Goal: Transaction & Acquisition: Purchase product/service

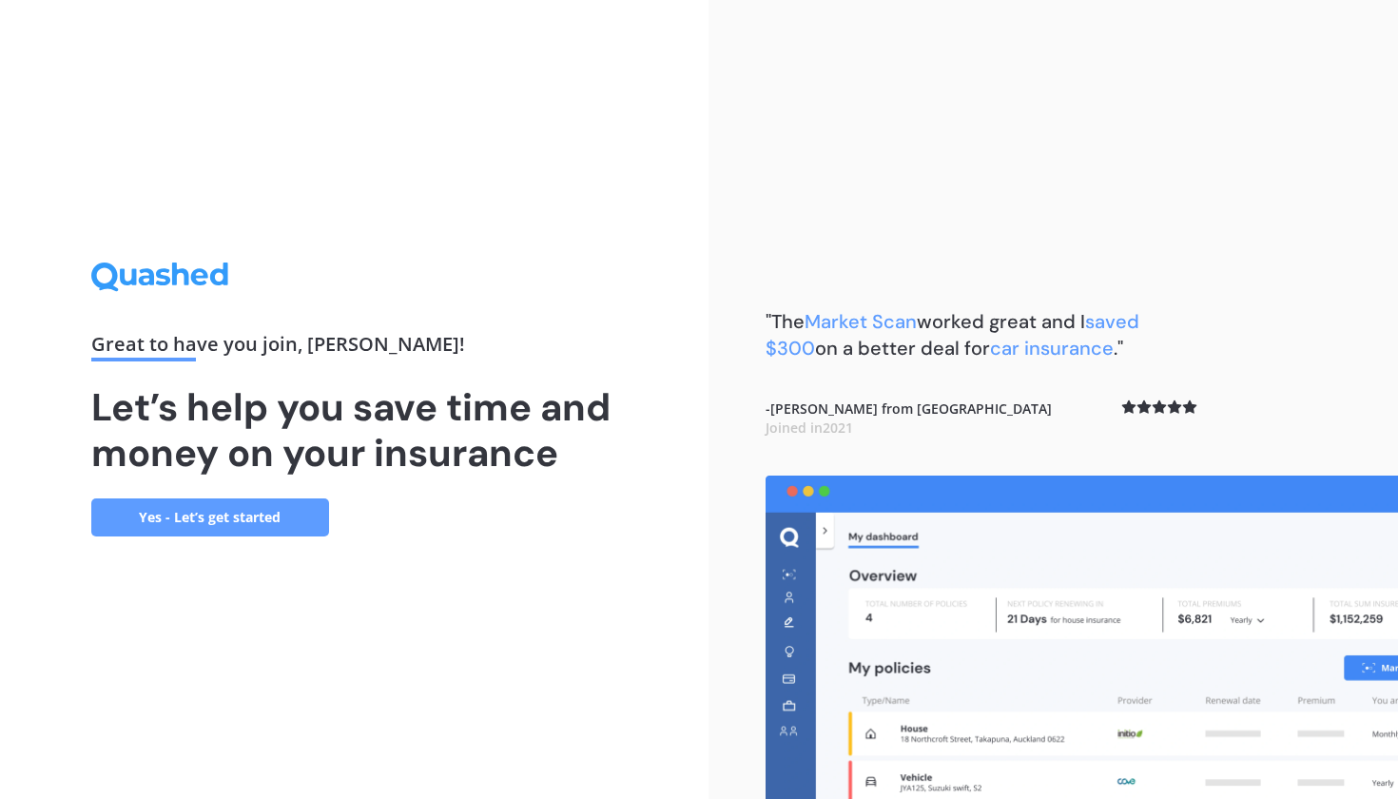
click at [313, 521] on link "Yes - Let’s get started" at bounding box center [210, 518] width 238 height 38
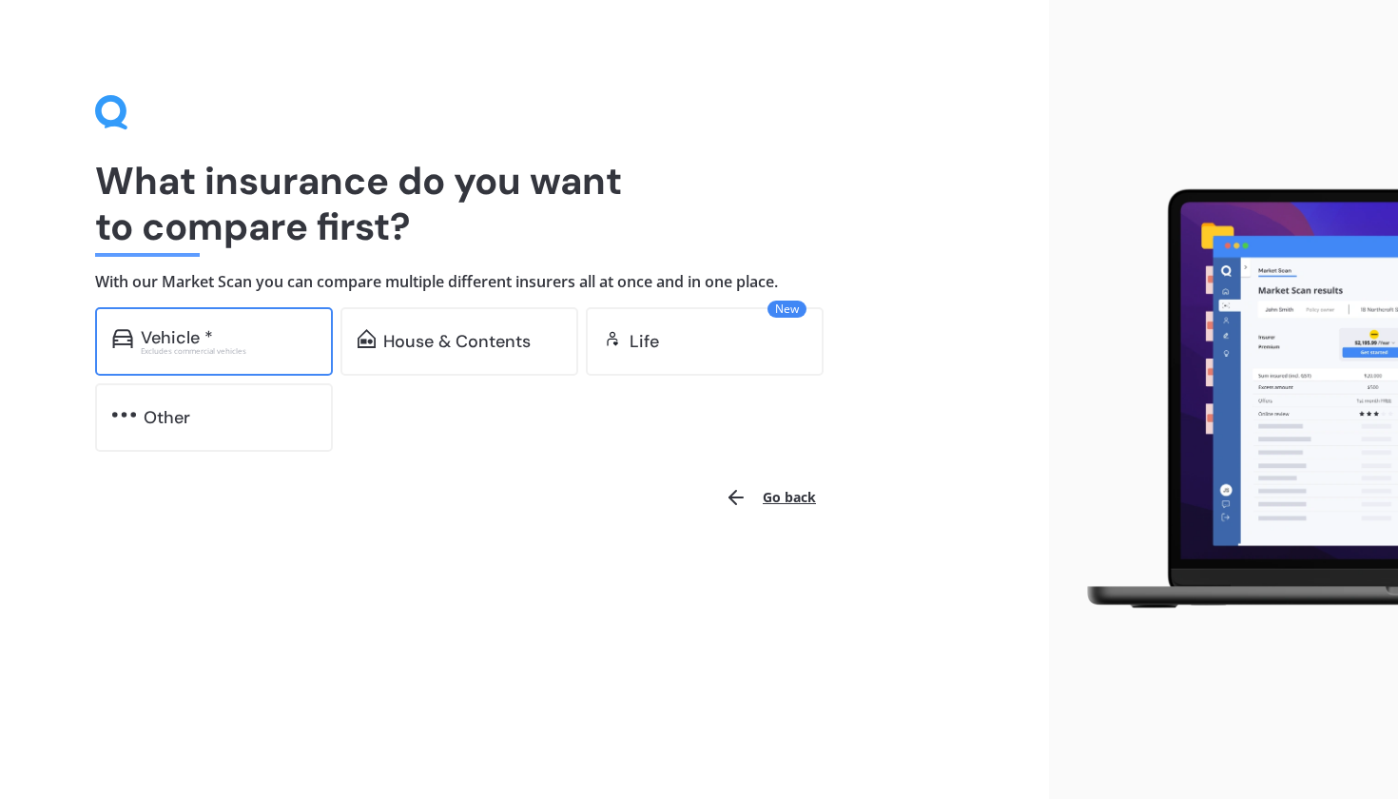
click at [288, 341] on div "Vehicle *" at bounding box center [228, 337] width 175 height 19
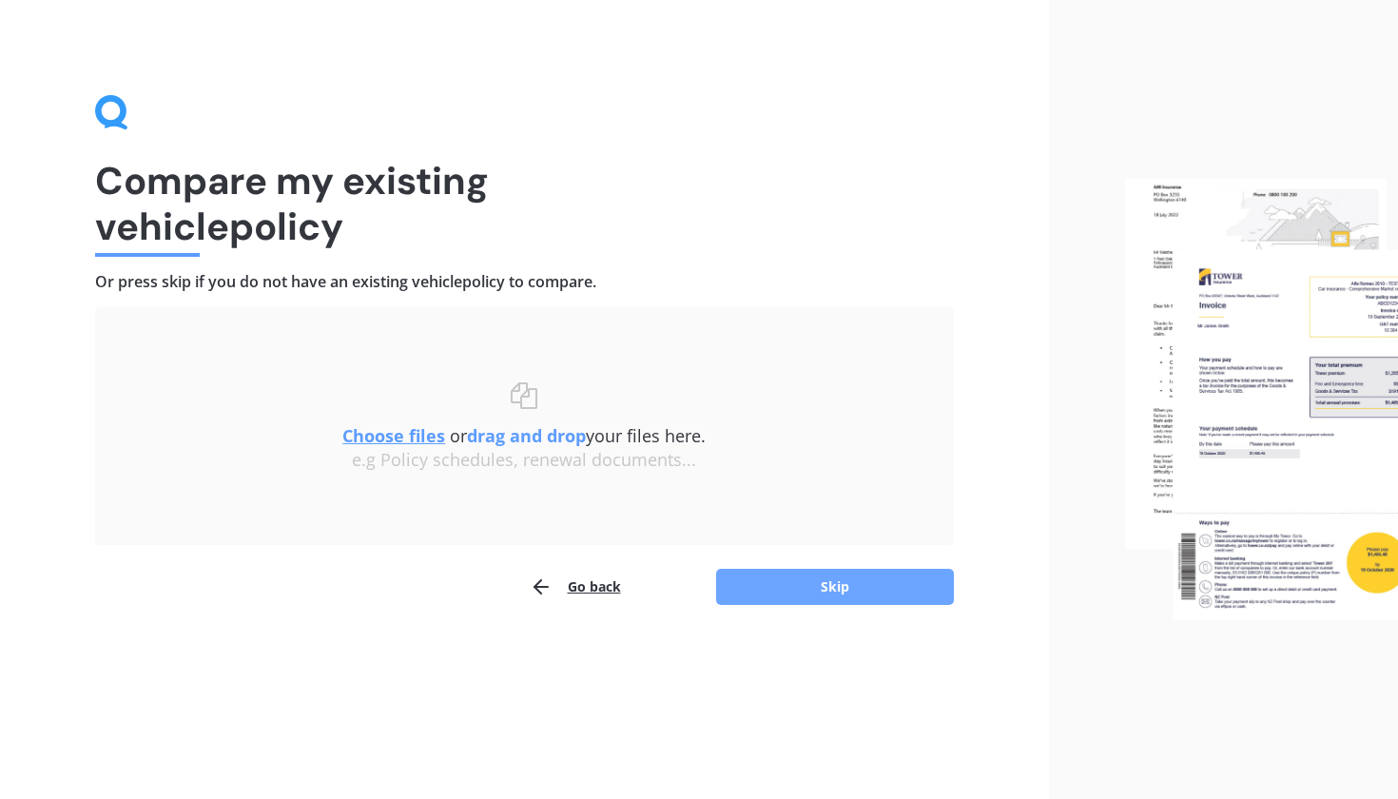
click at [728, 582] on button "Skip" at bounding box center [835, 587] width 238 height 36
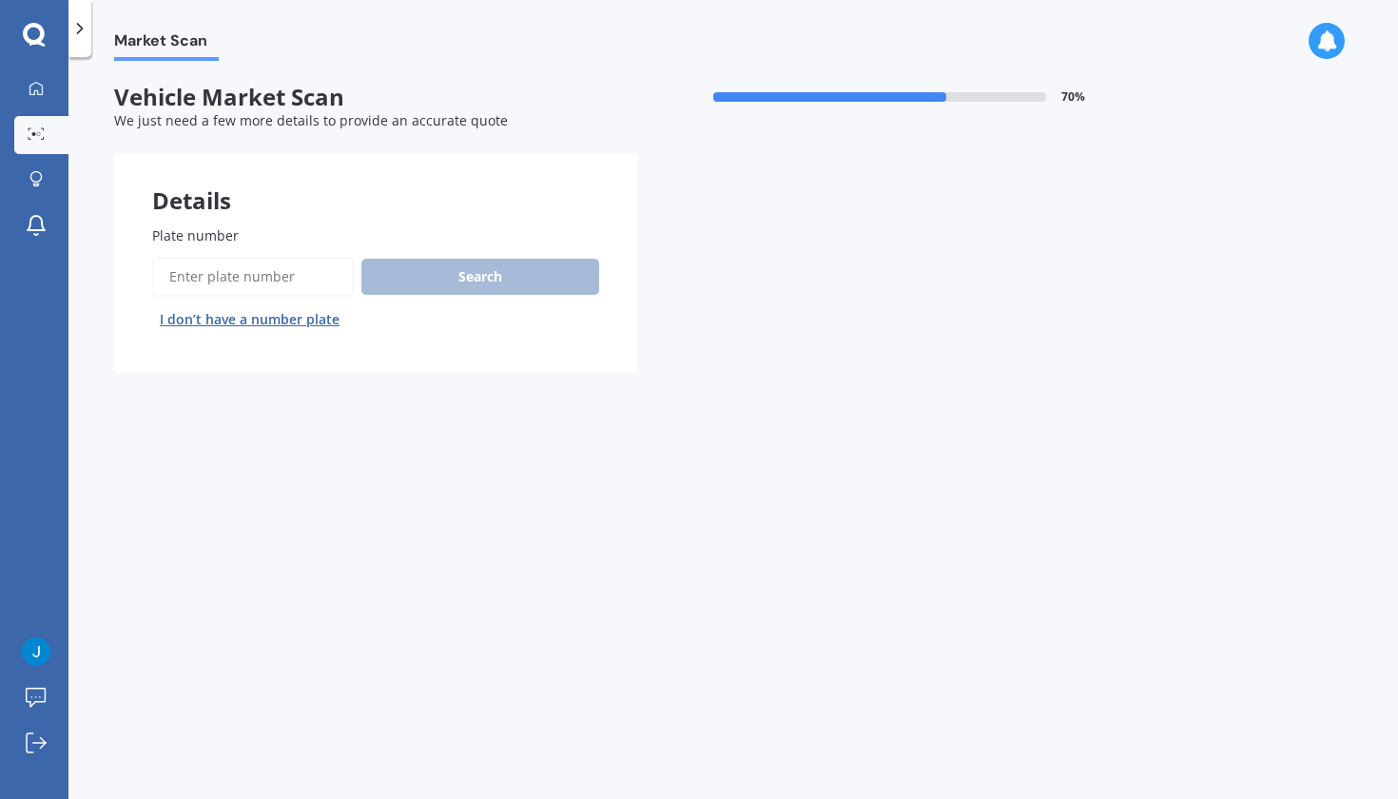
click at [293, 318] on button "I don’t have a number plate" at bounding box center [249, 319] width 195 height 30
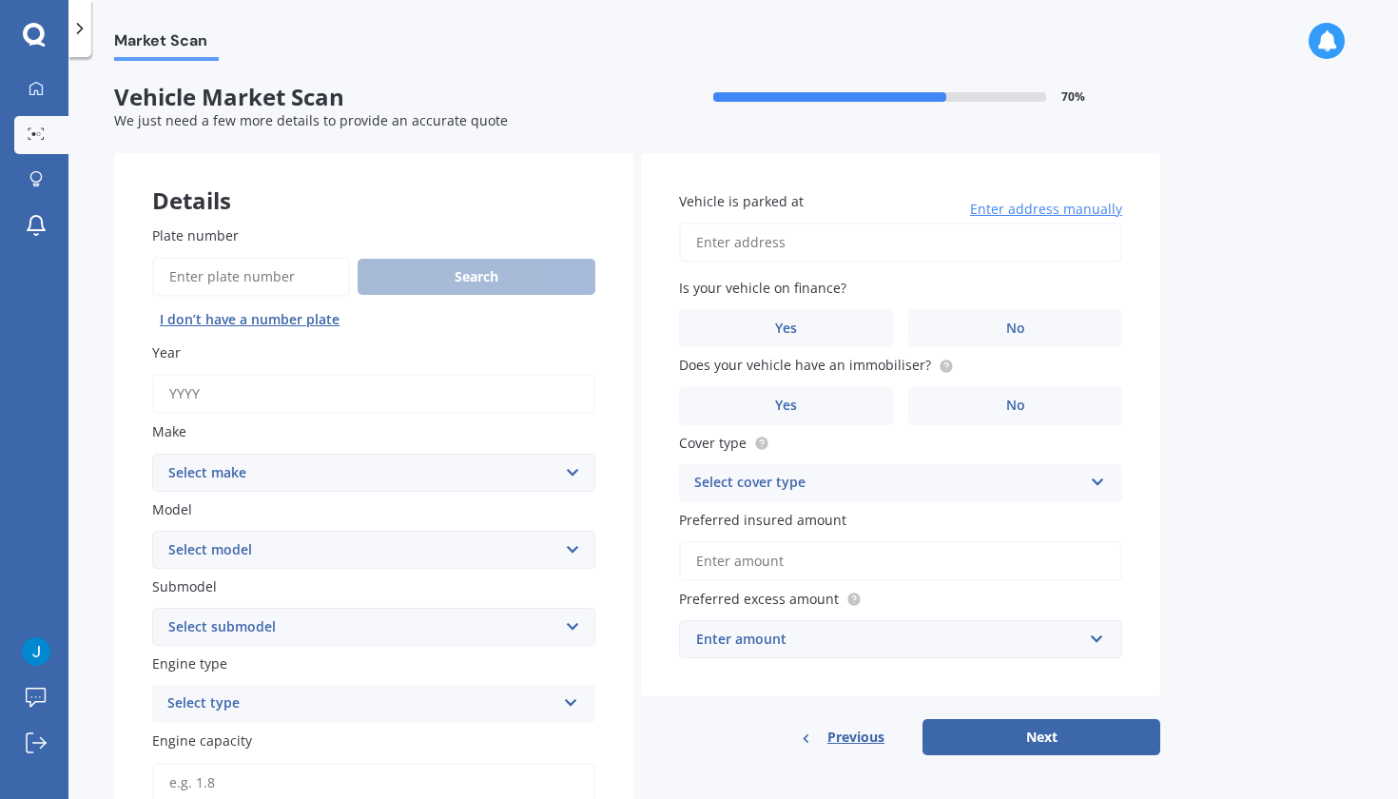
click at [261, 389] on input "Year" at bounding box center [373, 394] width 443 height 40
type input "2025"
click at [292, 463] on select "Select make AC ALFA ROMEO ASTON [PERSON_NAME] AUDI AUSTIN BEDFORD Bentley BMW B…" at bounding box center [373, 473] width 443 height 38
select select "CHERY"
click at [264, 548] on select "Select model J1 J11 J3" at bounding box center [373, 550] width 443 height 38
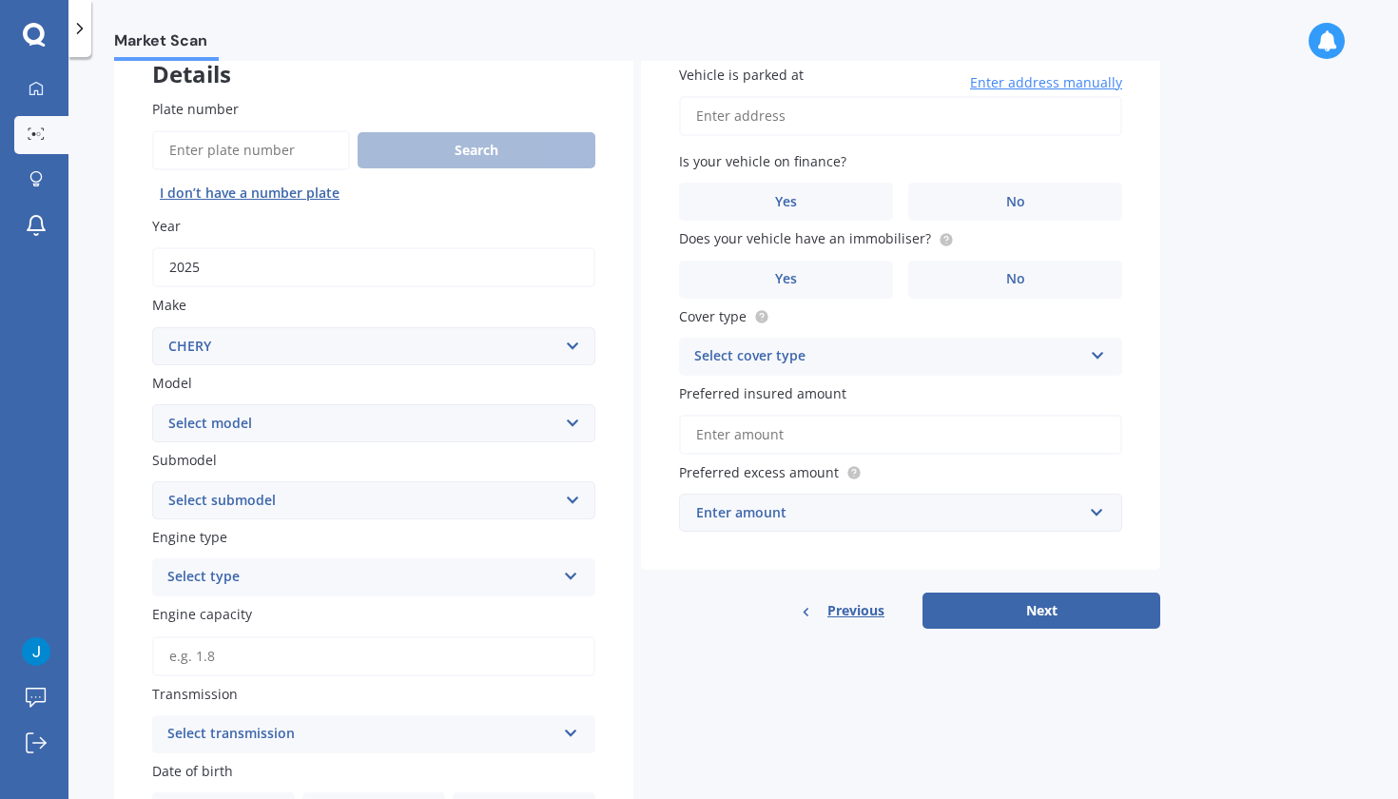
scroll to position [132, 0]
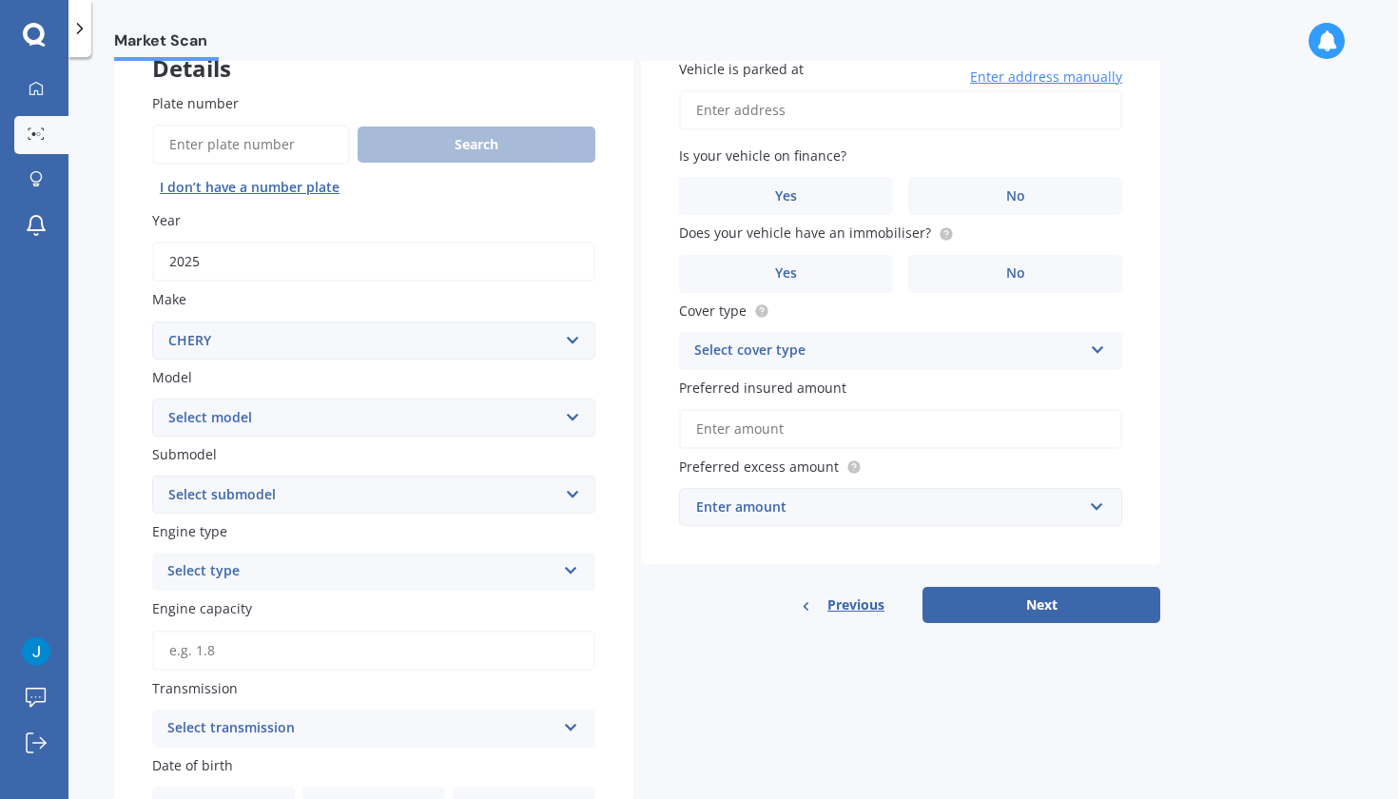
click at [264, 480] on select "Select submodel" at bounding box center [373, 495] width 443 height 38
click at [237, 560] on div "Select type" at bounding box center [361, 571] width 388 height 23
click at [230, 602] on div "Petrol" at bounding box center [373, 609] width 441 height 34
click at [233, 643] on input "Engine capacity" at bounding box center [373, 651] width 443 height 40
type input "1.5"
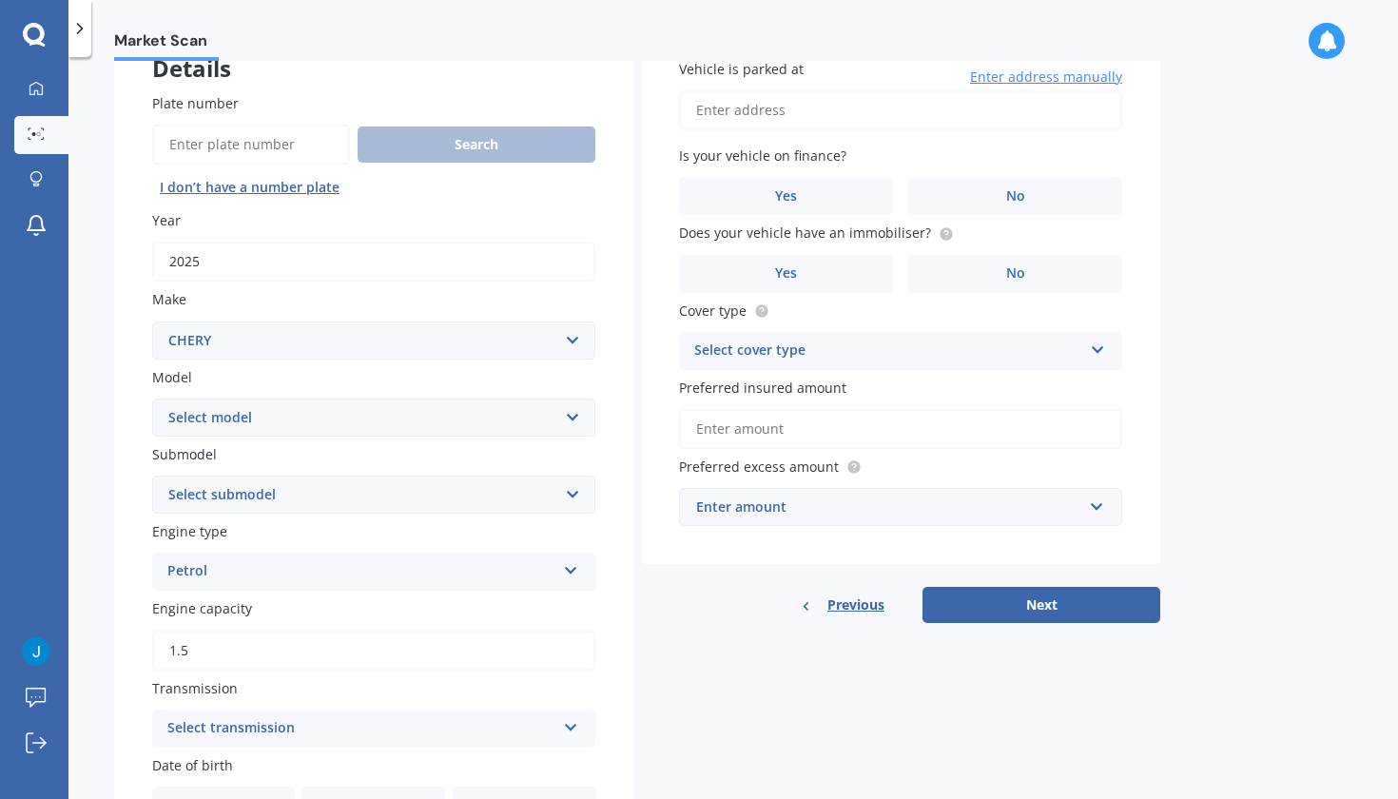
click at [256, 722] on div "Select transmission" at bounding box center [361, 728] width 388 height 23
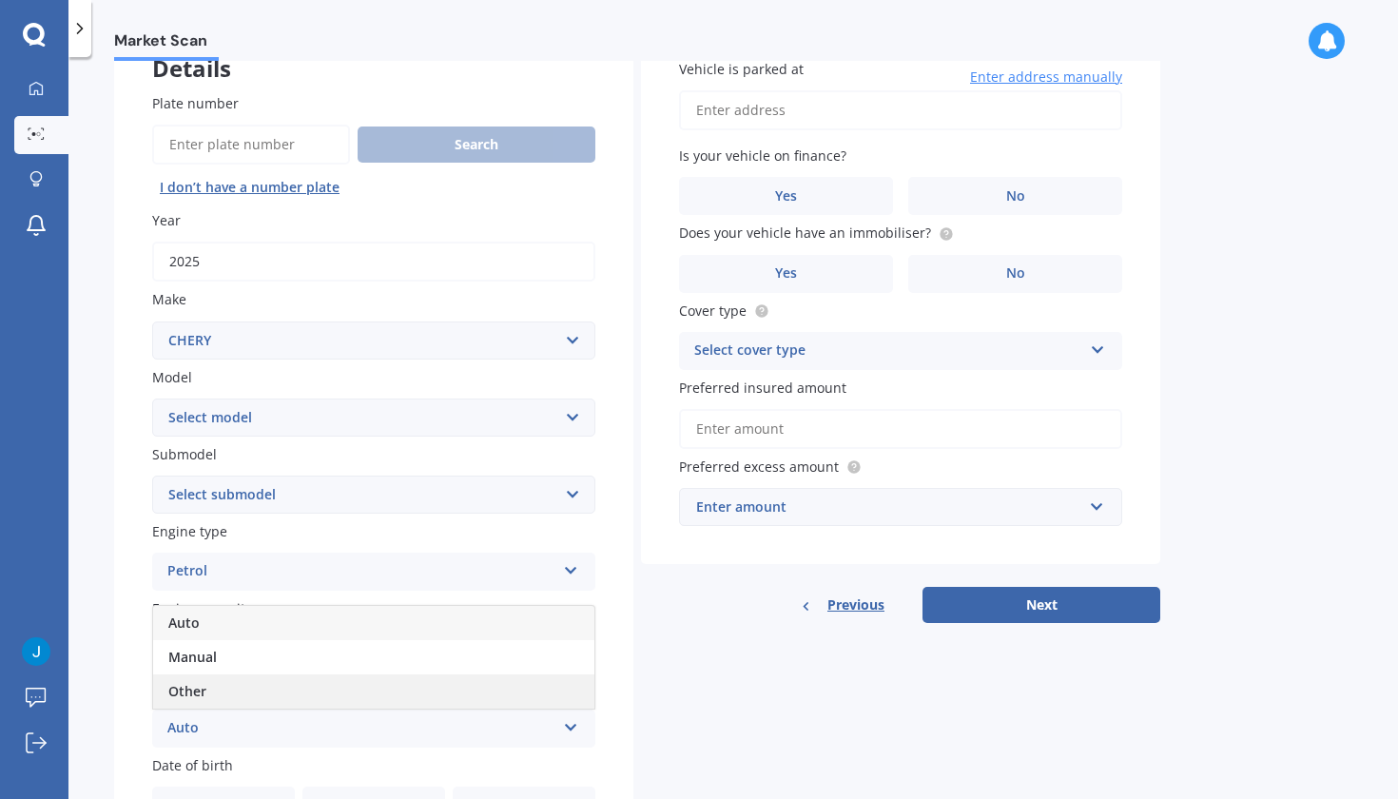
click at [255, 681] on div "Other" at bounding box center [373, 692] width 441 height 34
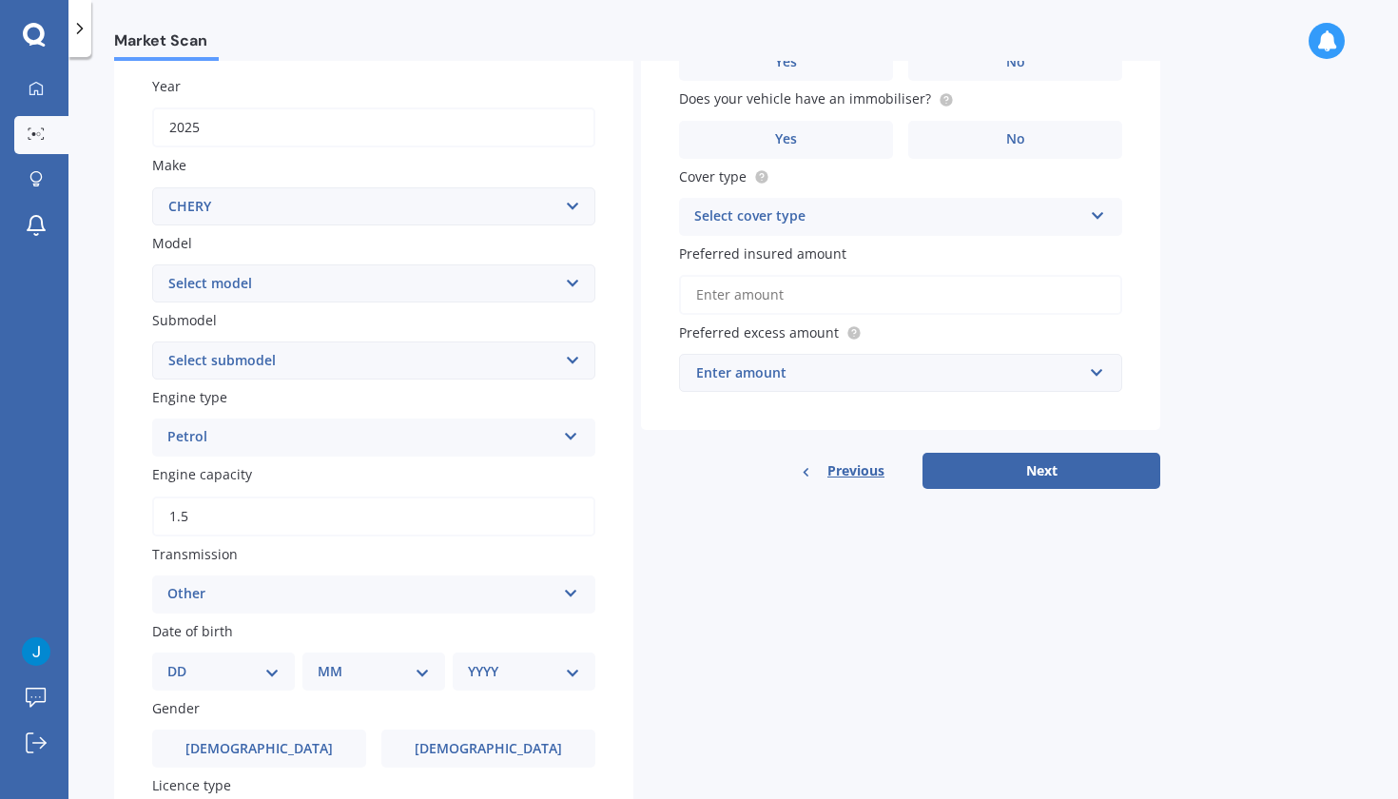
scroll to position [323, 0]
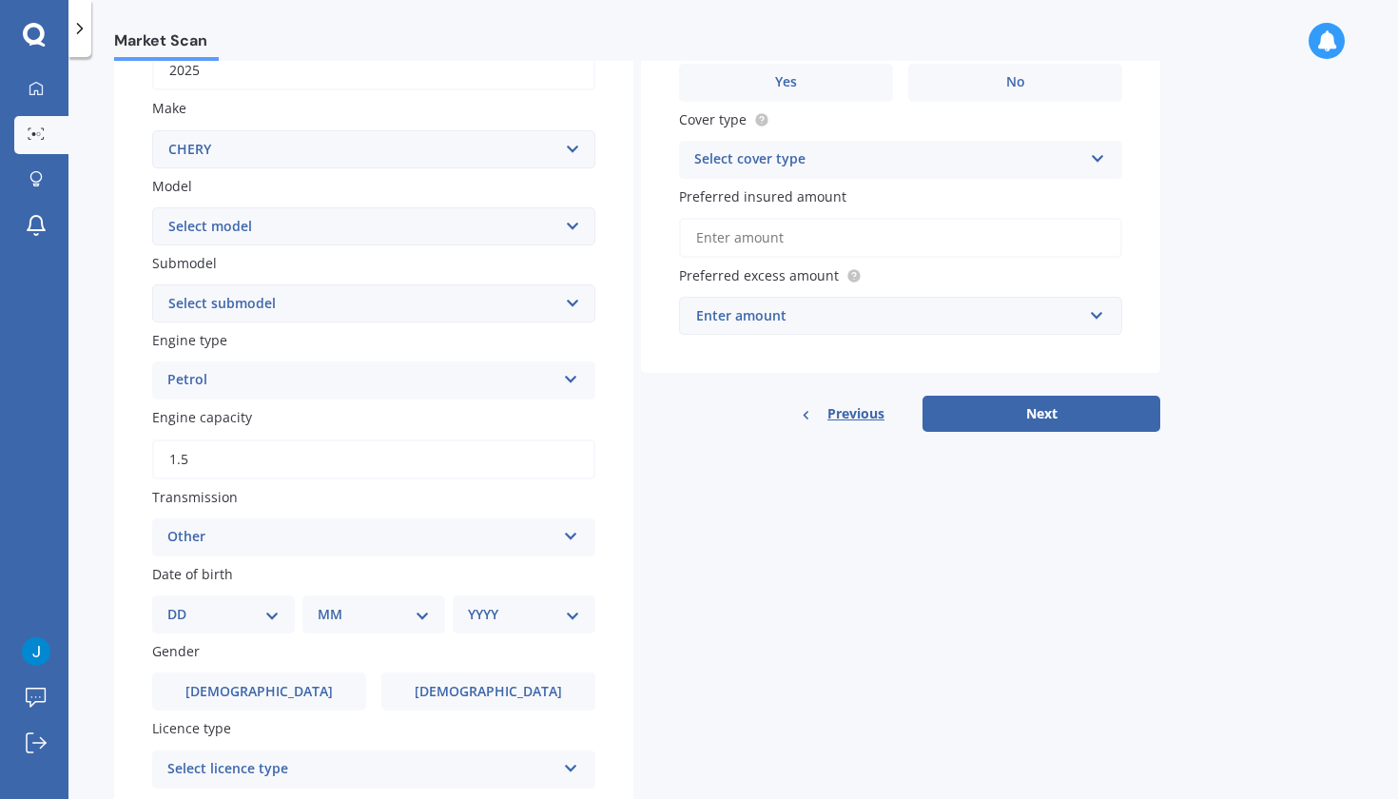
click at [249, 529] on div "Other" at bounding box center [361, 537] width 388 height 23
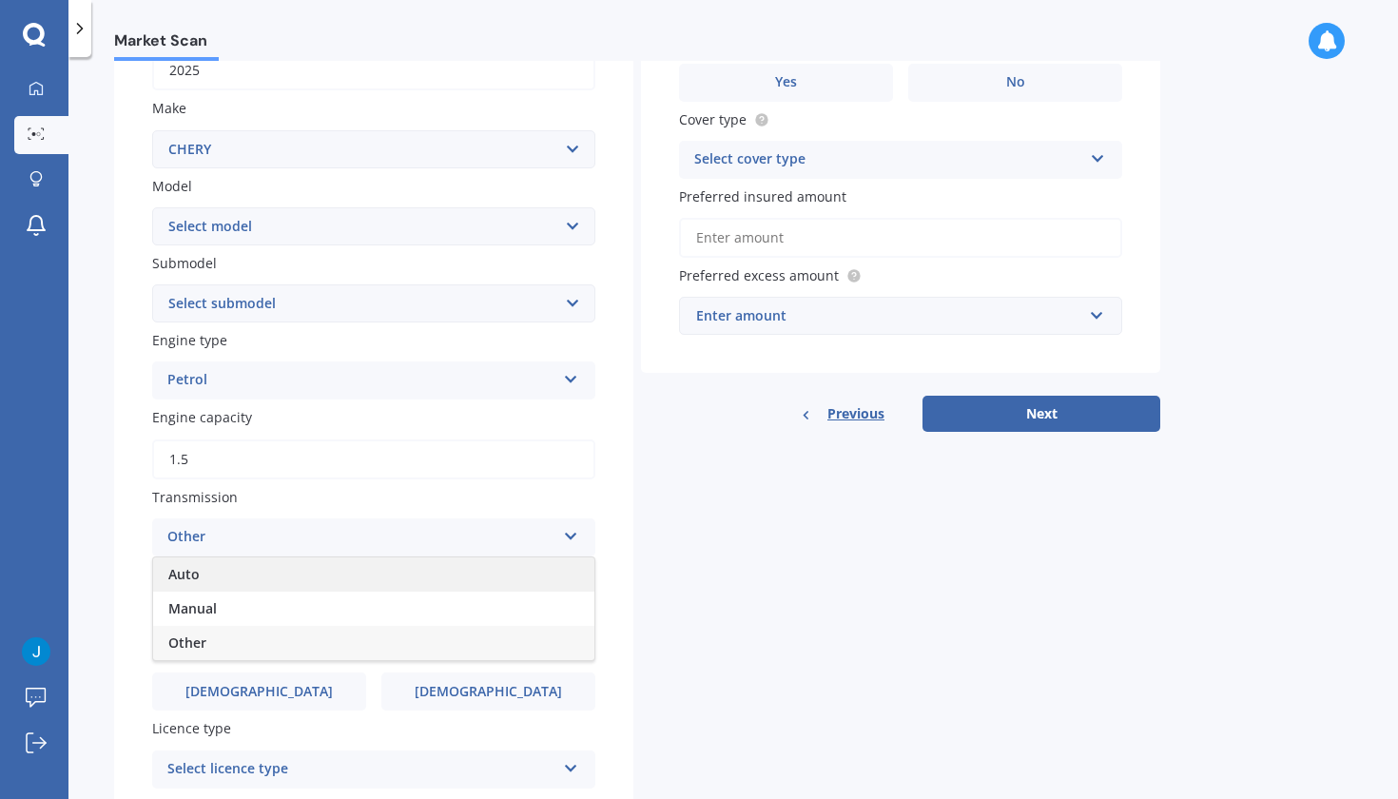
click at [220, 561] on div "Auto" at bounding box center [373, 574] width 441 height 34
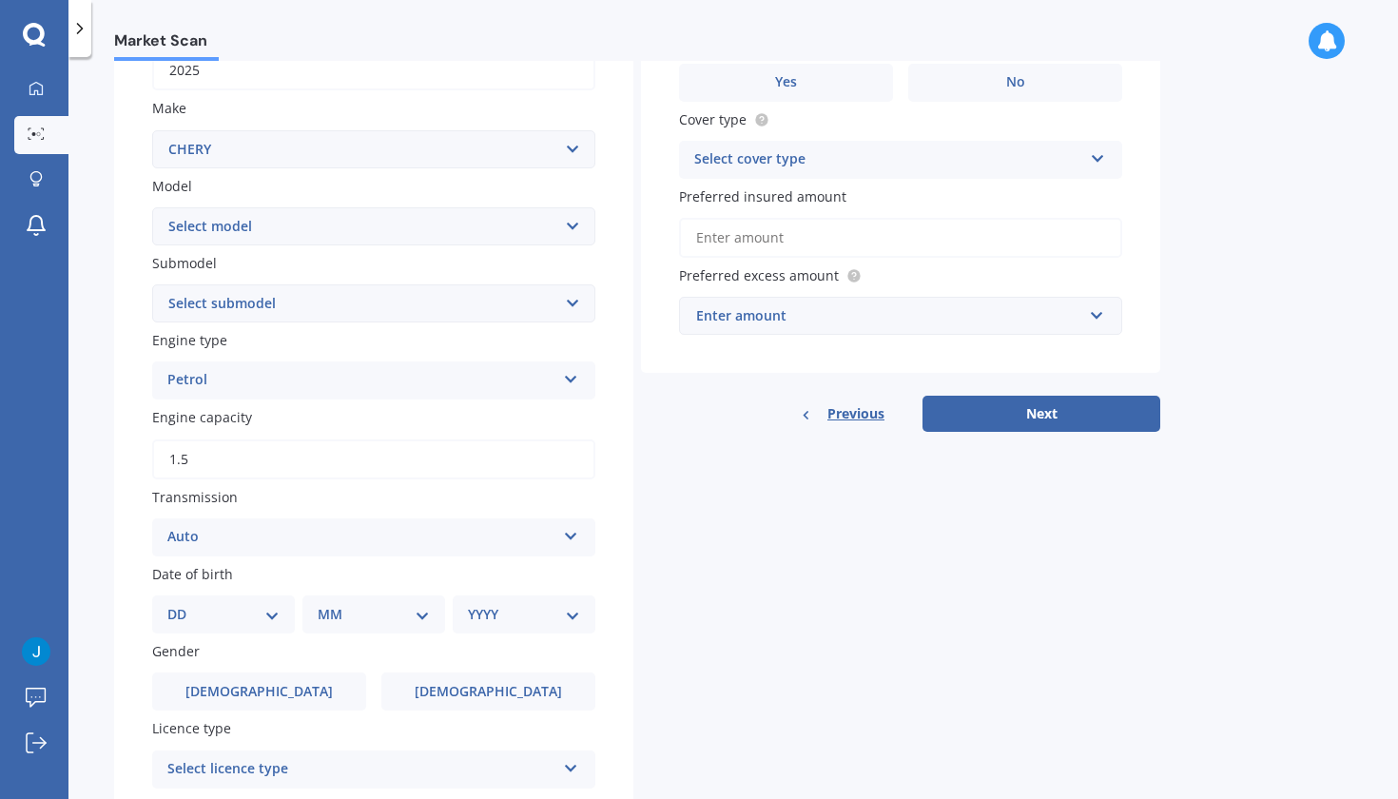
click at [247, 604] on select "DD 01 02 03 04 05 06 07 08 09 10 11 12 13 14 15 16 17 18 19 20 21 22 23 24 25 2…" at bounding box center [223, 614] width 112 height 21
select select "18"
click at [343, 611] on select "MM 01 02 03 04 05 06 07 08 09 10 11 12" at bounding box center [377, 614] width 105 height 21
select select "07"
click at [485, 617] on select "YYYY 2025 2024 2023 2022 2021 2020 2019 2018 2017 2016 2015 2014 2013 2012 2011…" at bounding box center [520, 614] width 105 height 21
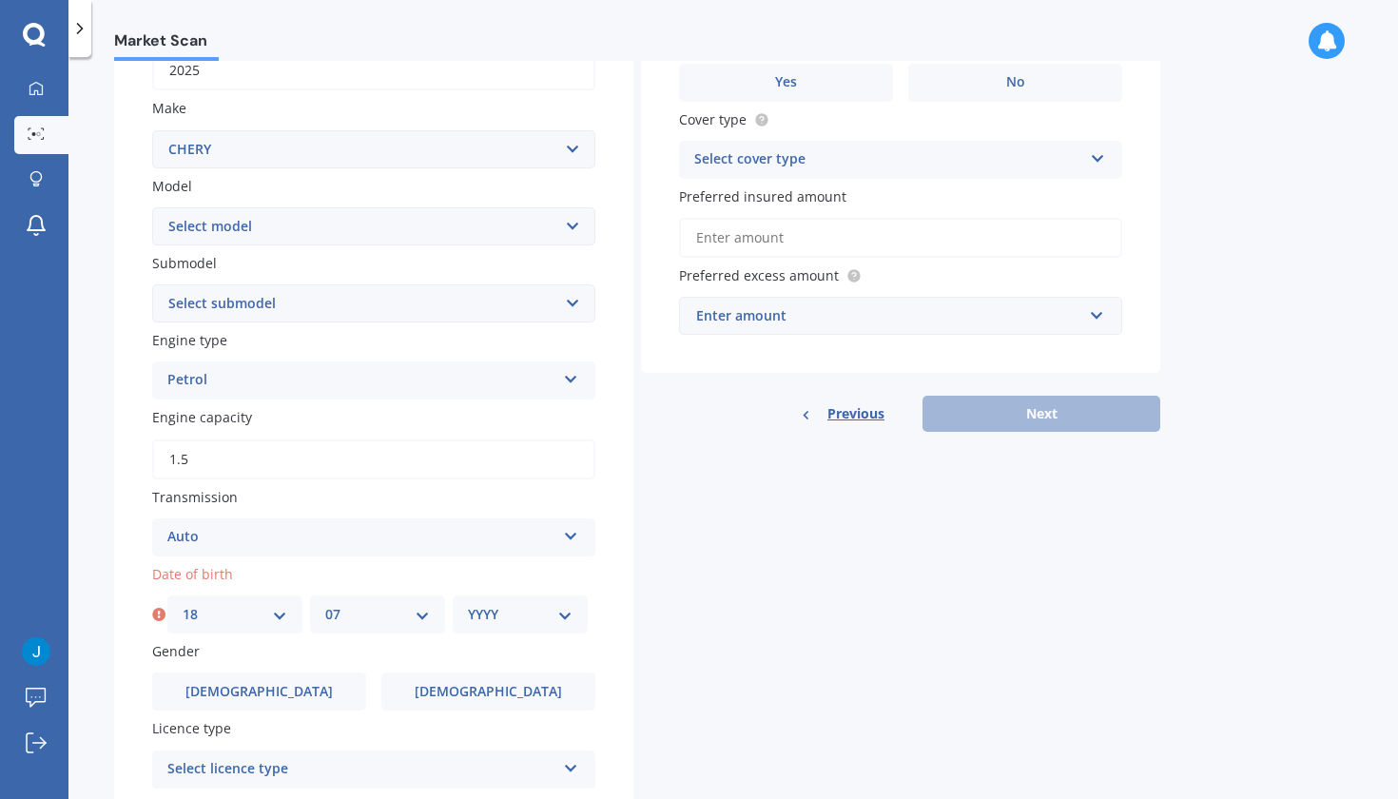
select select "2000"
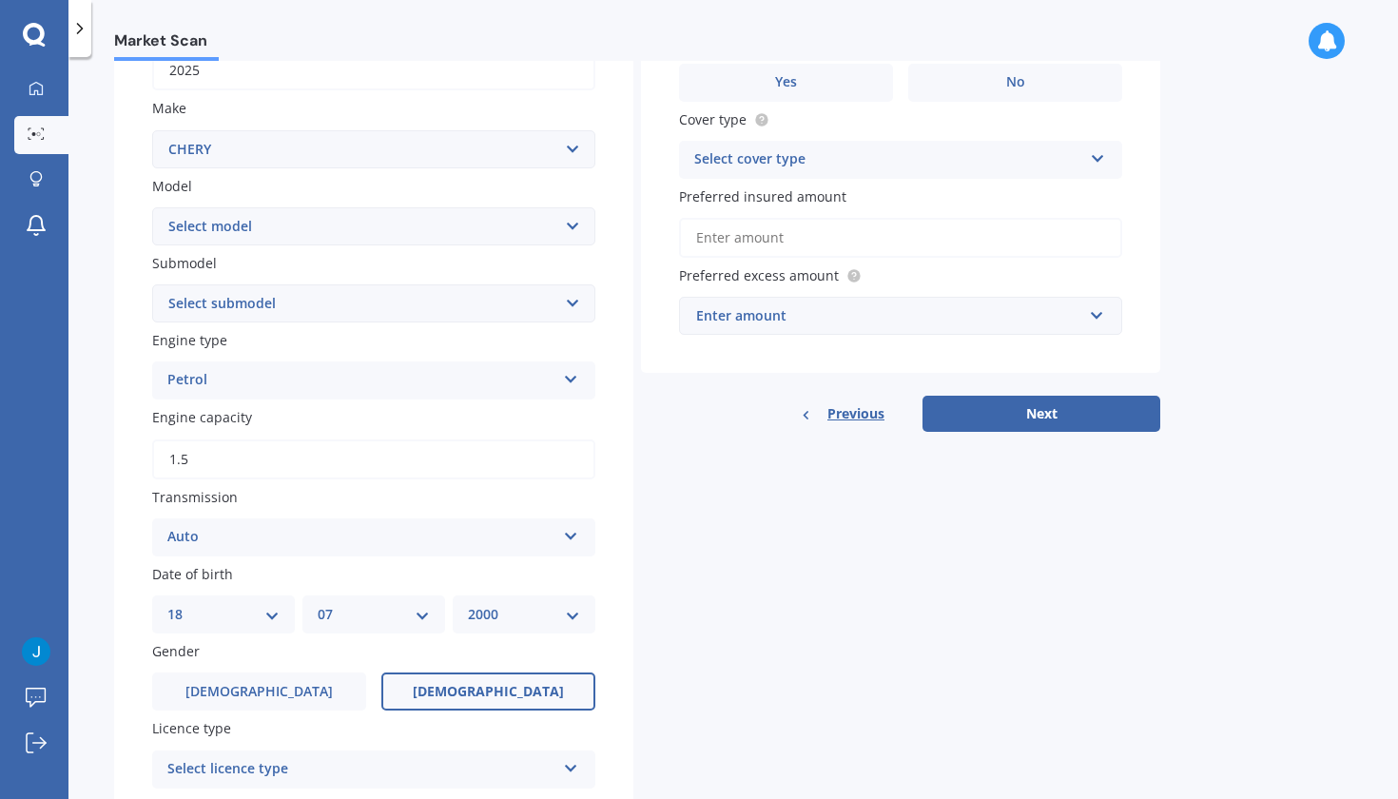
click at [452, 682] on label "[DEMOGRAPHIC_DATA]" at bounding box center [488, 692] width 214 height 38
click at [0, 0] on input "[DEMOGRAPHIC_DATA]" at bounding box center [0, 0] width 0 height 0
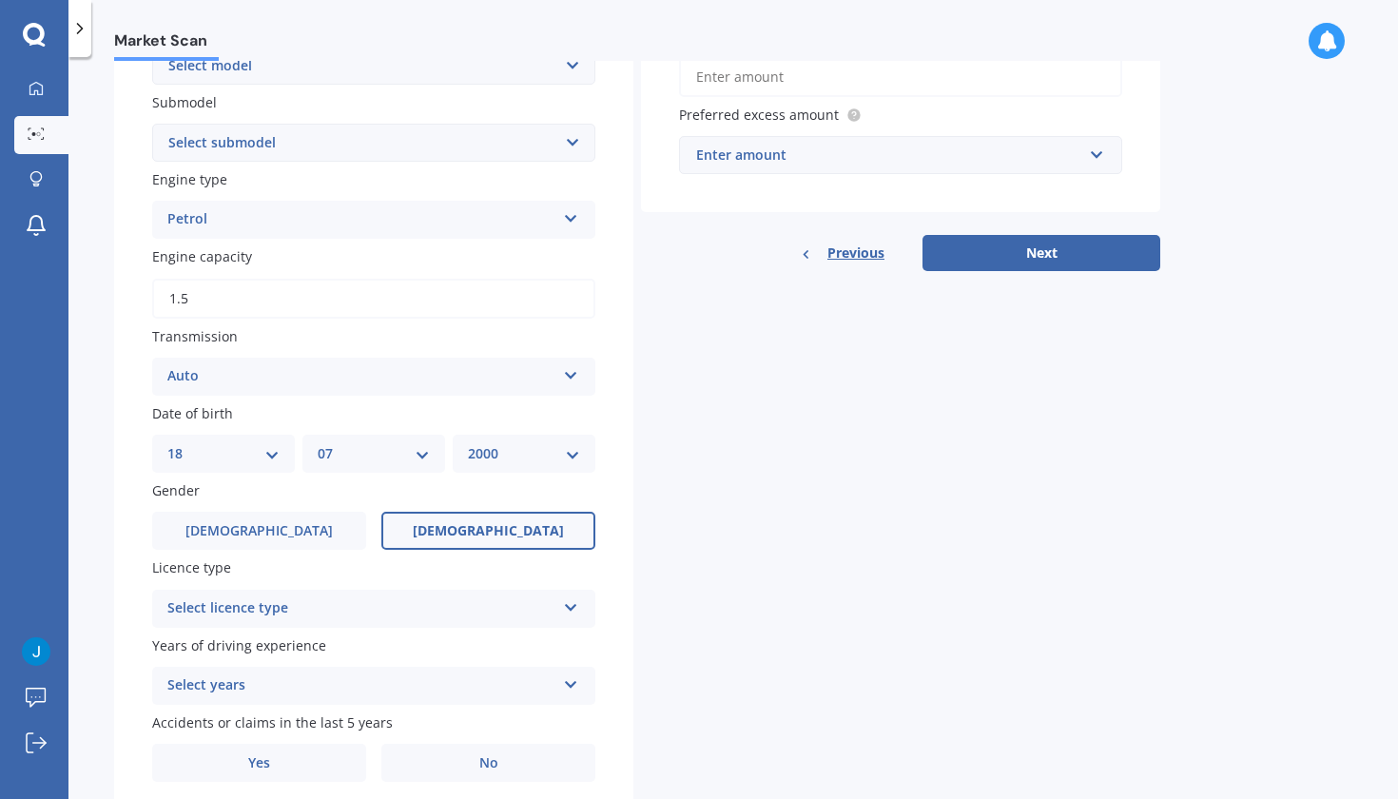
scroll to position [499, 0]
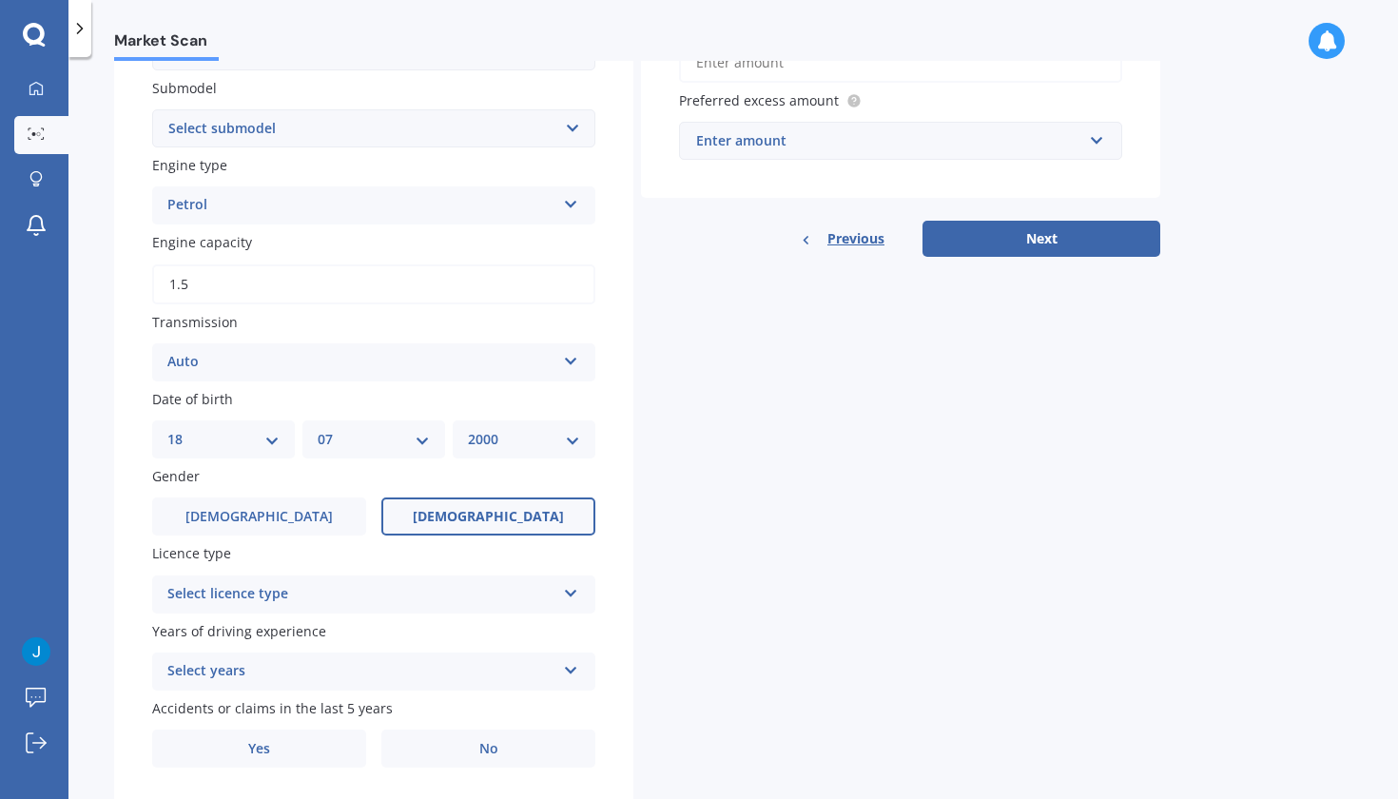
click at [460, 589] on div "Select licence type" at bounding box center [361, 594] width 388 height 23
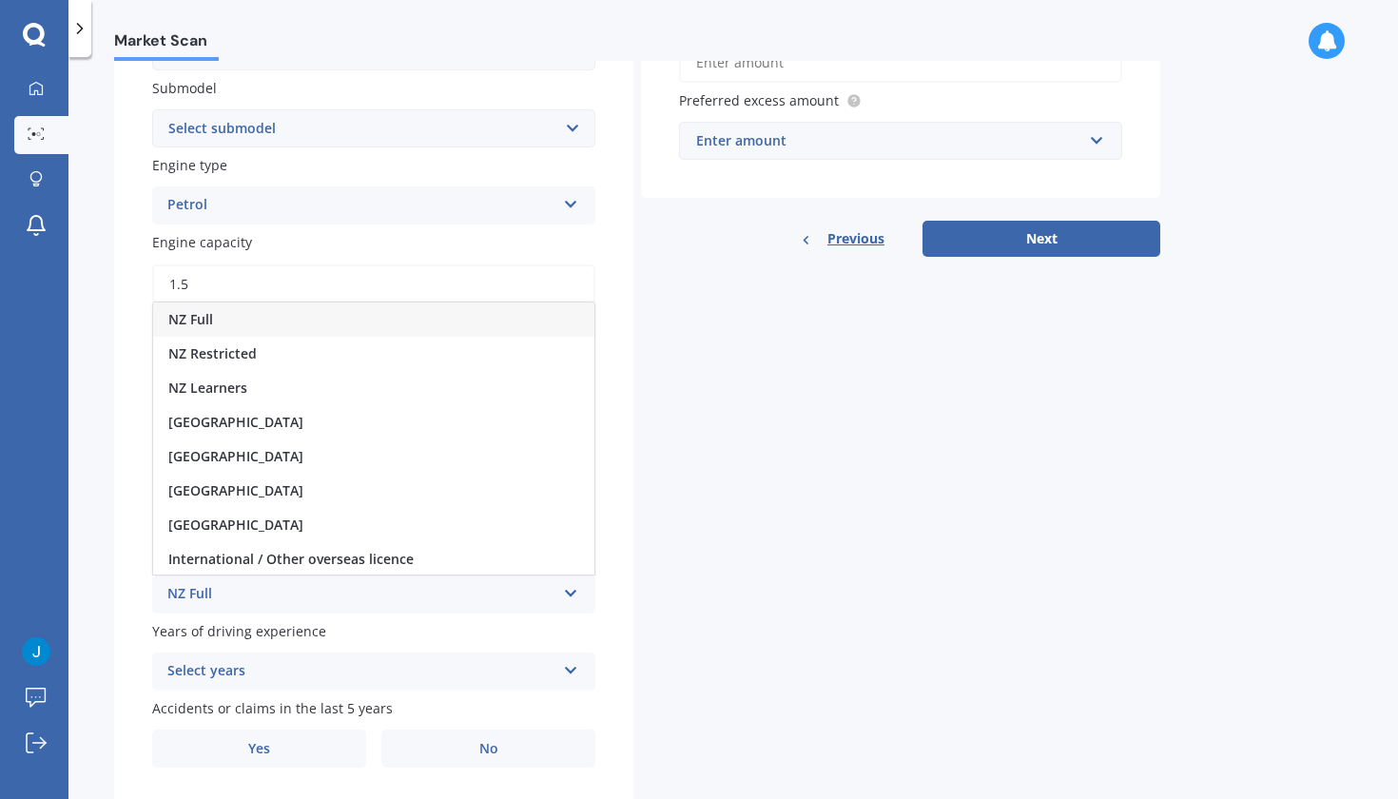
click at [420, 318] on div "NZ Full" at bounding box center [373, 320] width 441 height 34
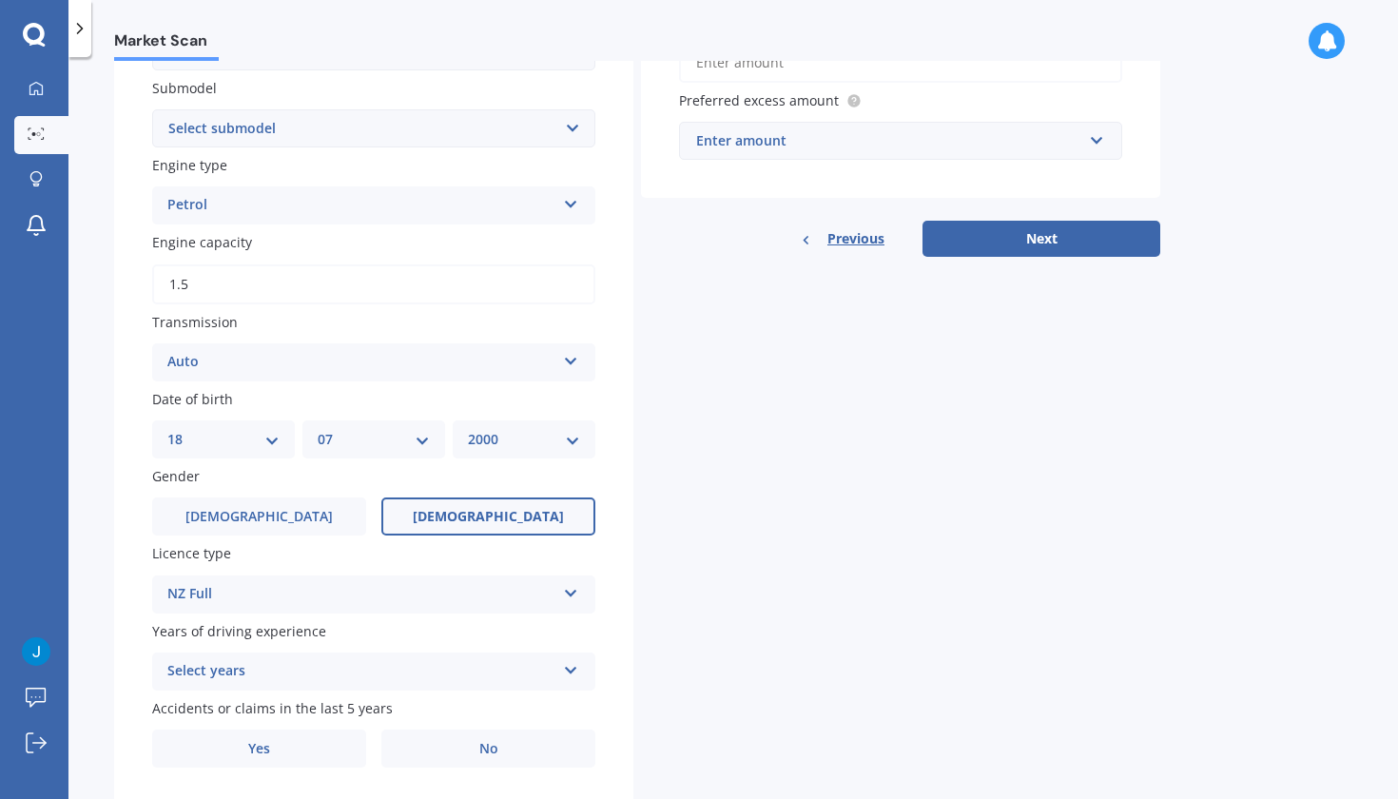
click at [348, 660] on div "Select years" at bounding box center [361, 671] width 388 height 23
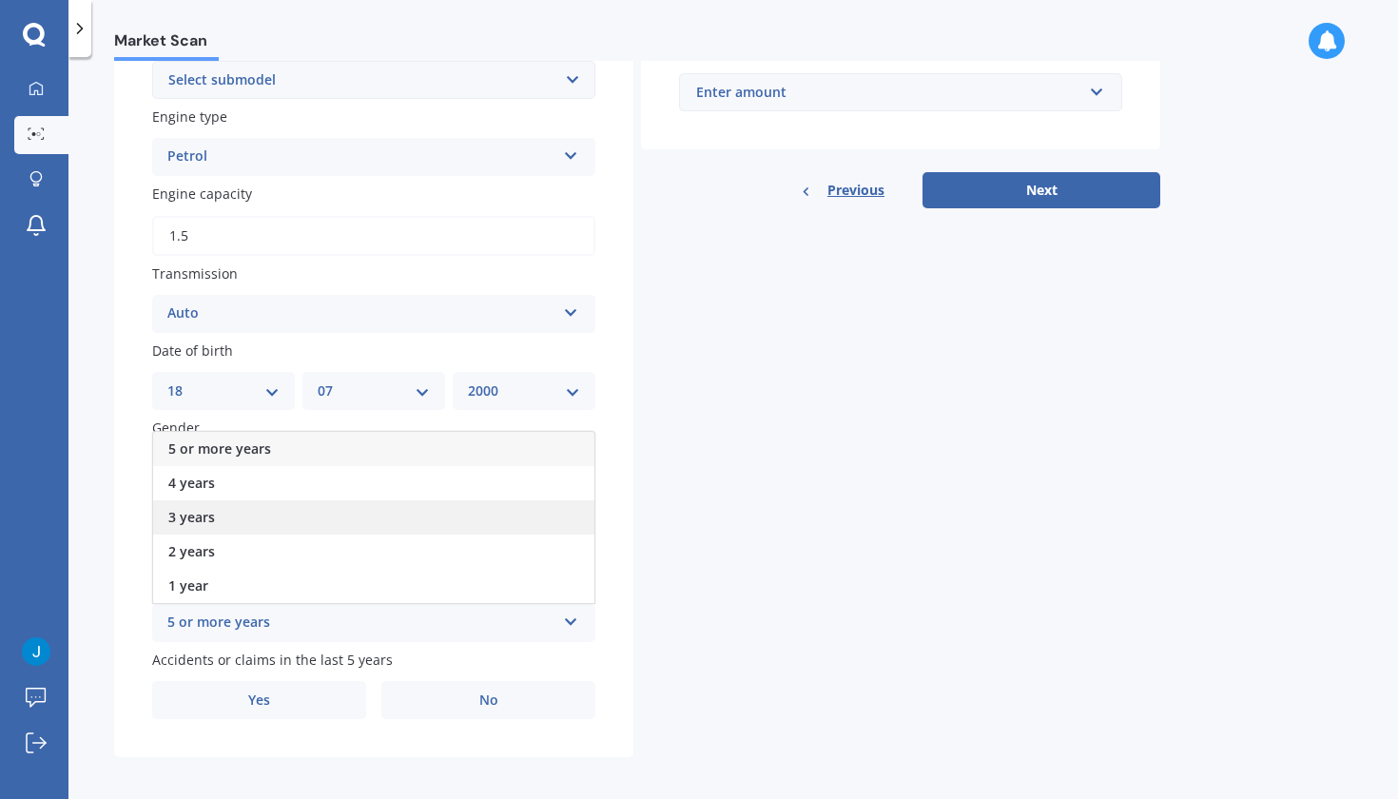
scroll to position [546, 0]
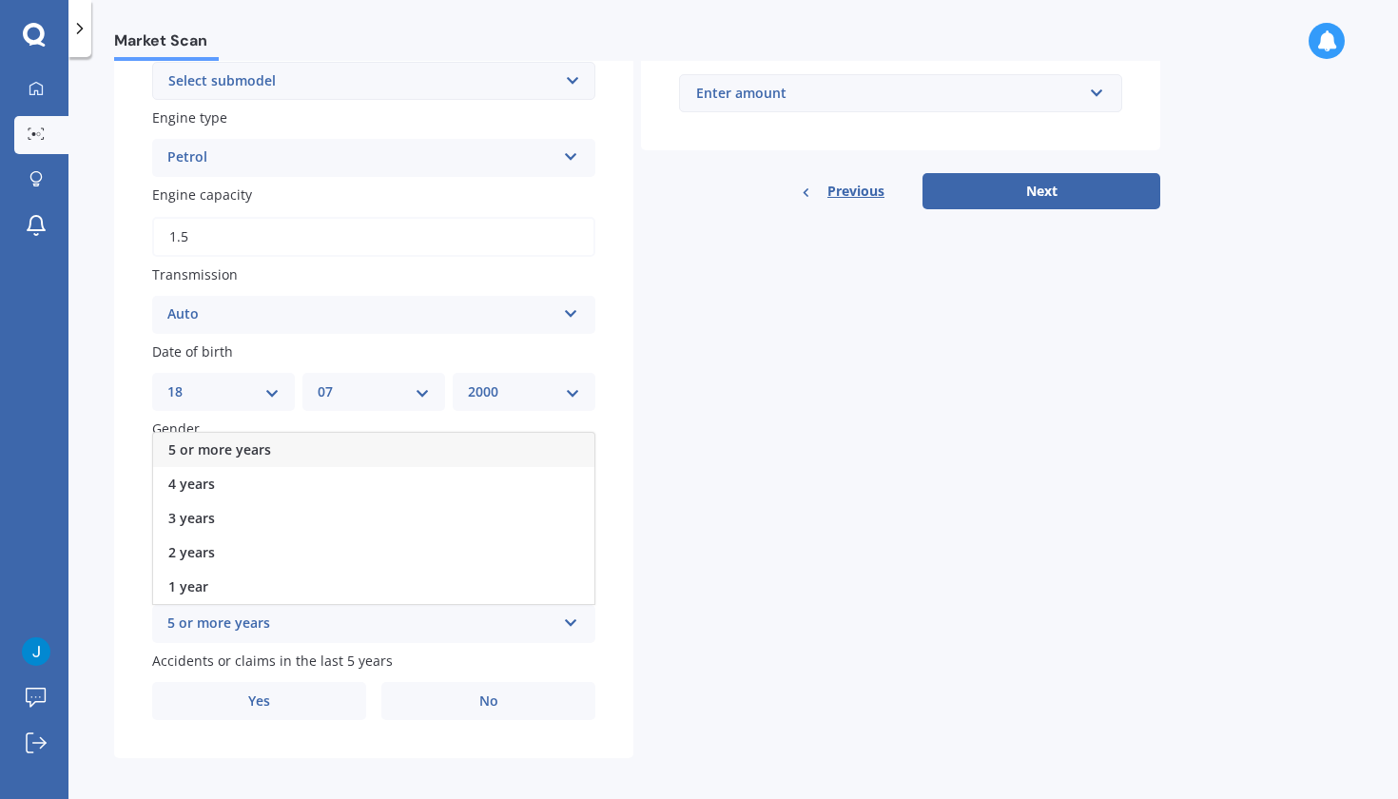
click at [303, 440] on div "5 or more years" at bounding box center [373, 450] width 441 height 34
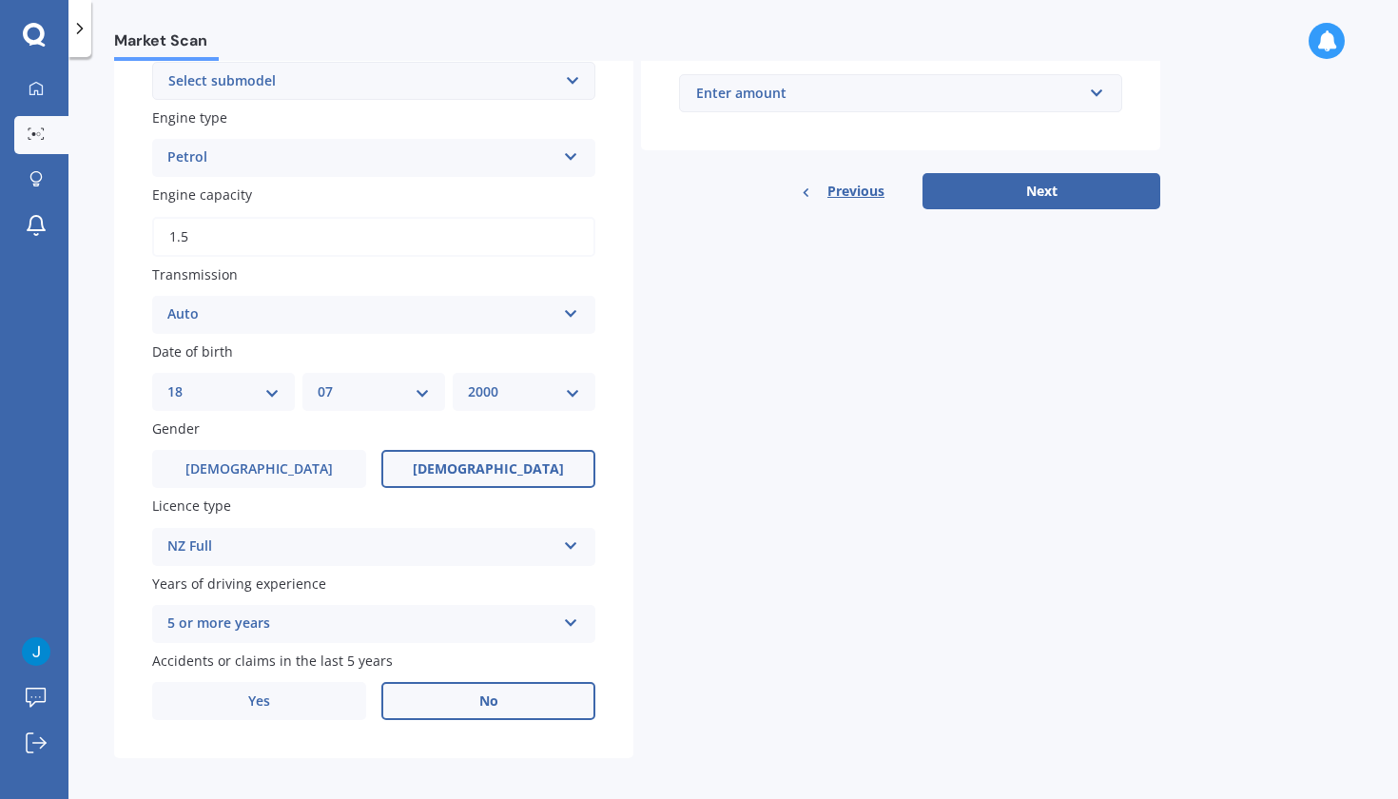
click at [445, 699] on label "No" at bounding box center [488, 701] width 214 height 38
click at [0, 0] on input "No" at bounding box center [0, 0] width 0 height 0
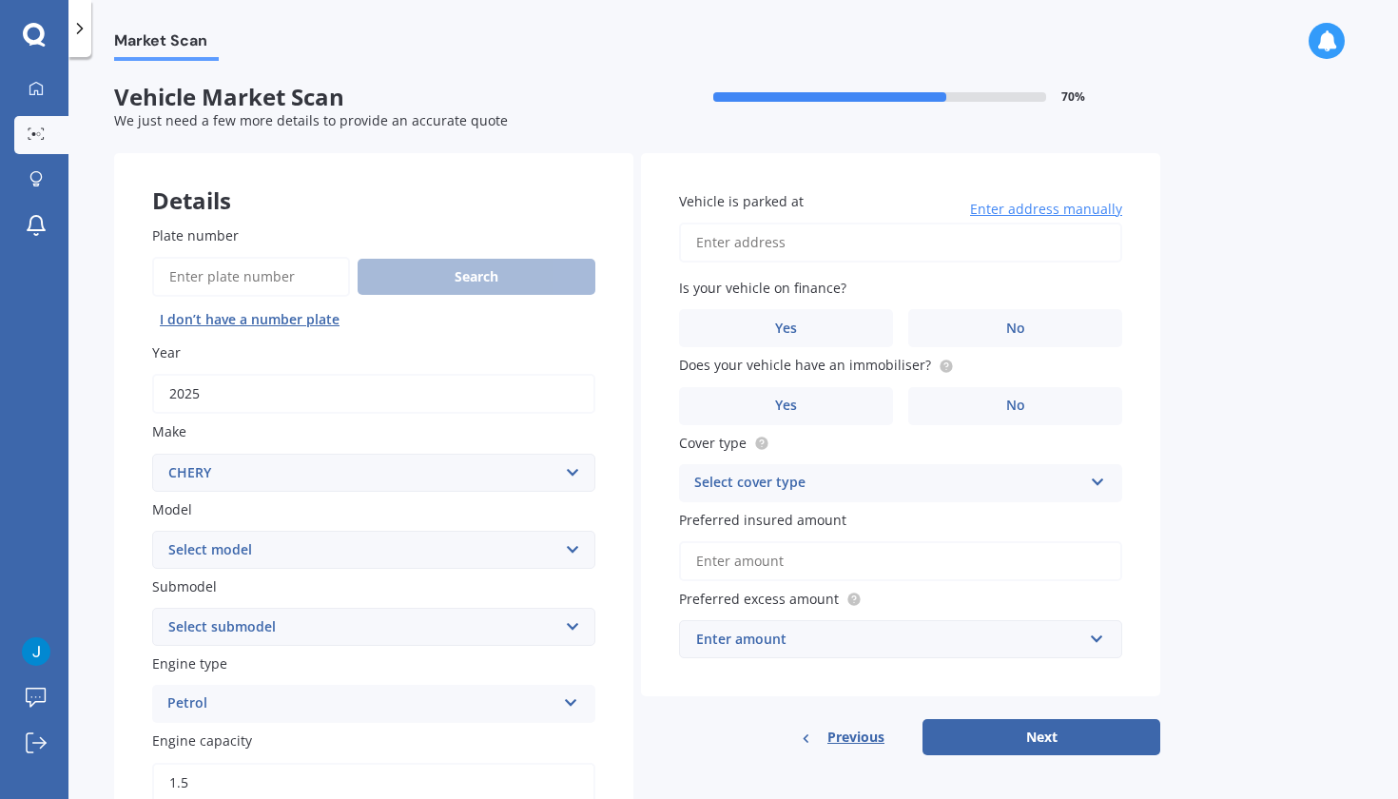
scroll to position [0, 0]
type input "[STREET_ADDRESS]"
click at [986, 316] on label "No" at bounding box center [1016, 328] width 214 height 38
click at [0, 0] on input "No" at bounding box center [0, 0] width 0 height 0
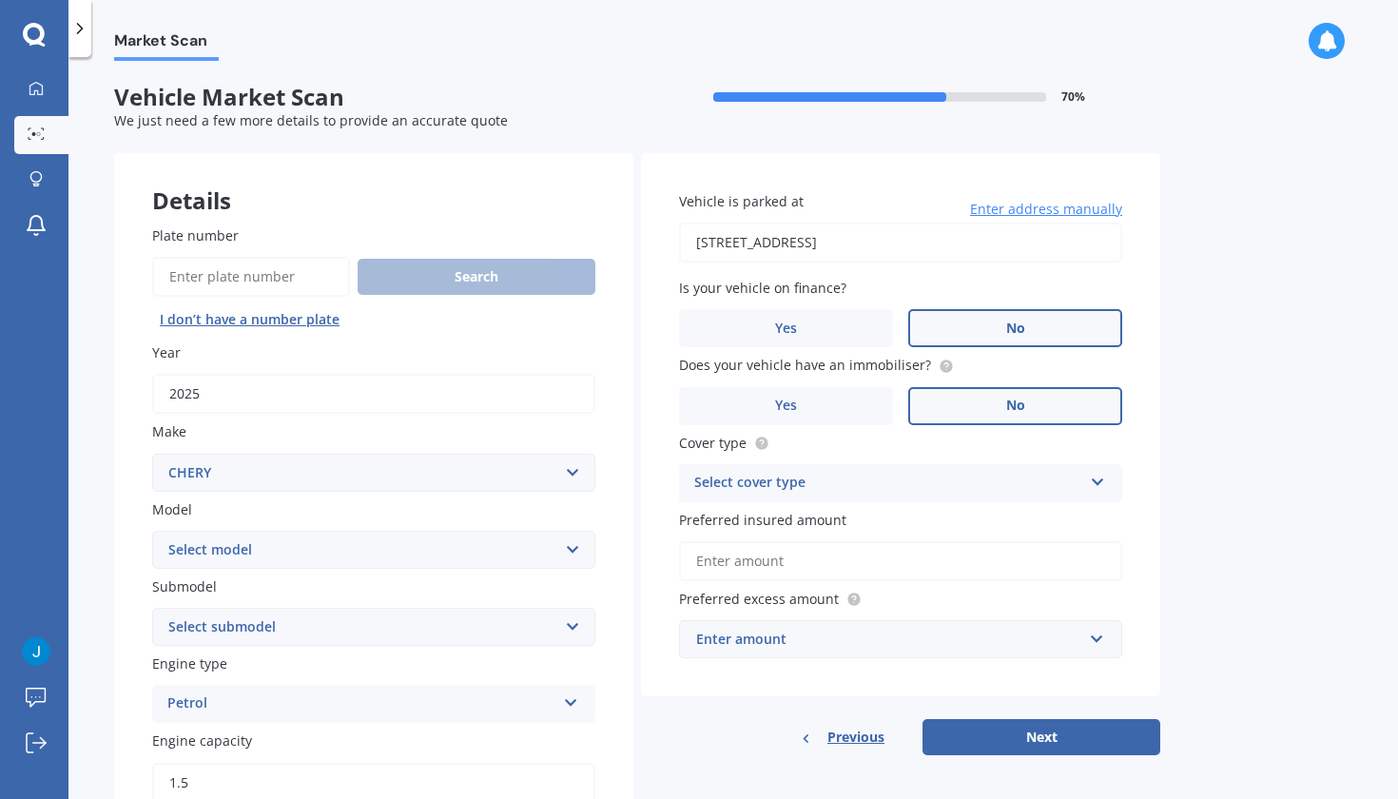
click at [995, 400] on label "No" at bounding box center [1016, 406] width 214 height 38
click at [0, 0] on input "No" at bounding box center [0, 0] width 0 height 0
click at [972, 476] on div "Select cover type" at bounding box center [888, 483] width 388 height 23
click at [961, 515] on div "Comprehensive" at bounding box center [900, 520] width 441 height 34
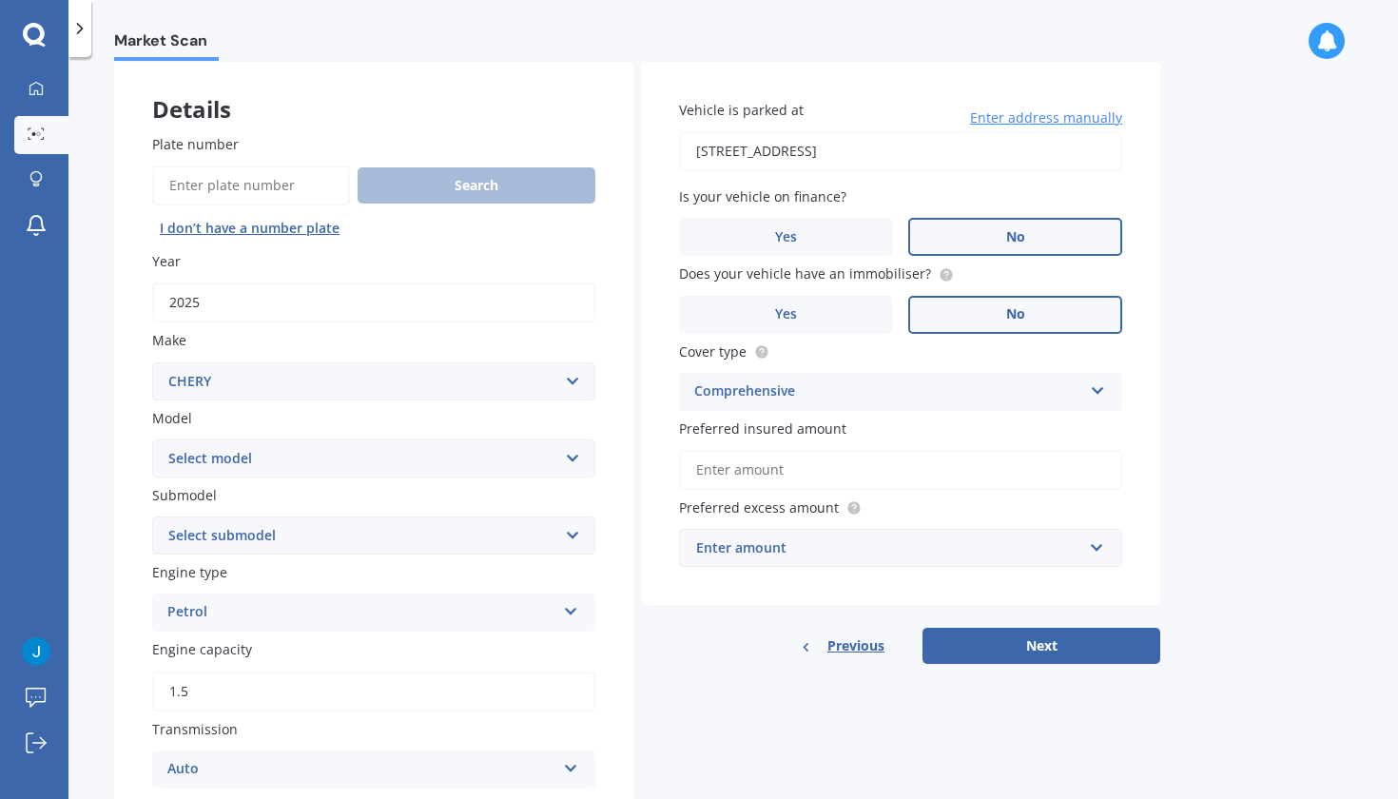
scroll to position [94, 0]
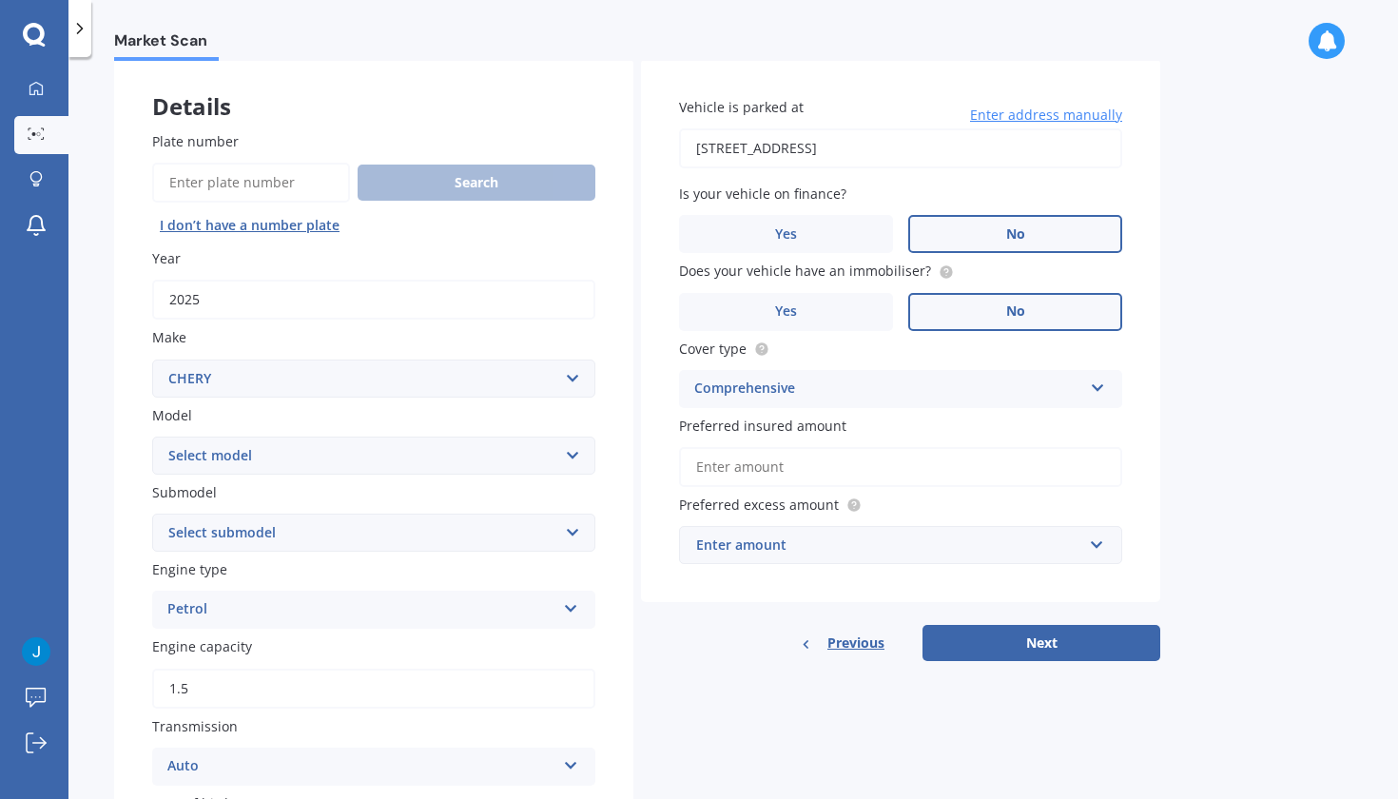
click at [949, 545] on div "Enter amount" at bounding box center [889, 545] width 386 height 21
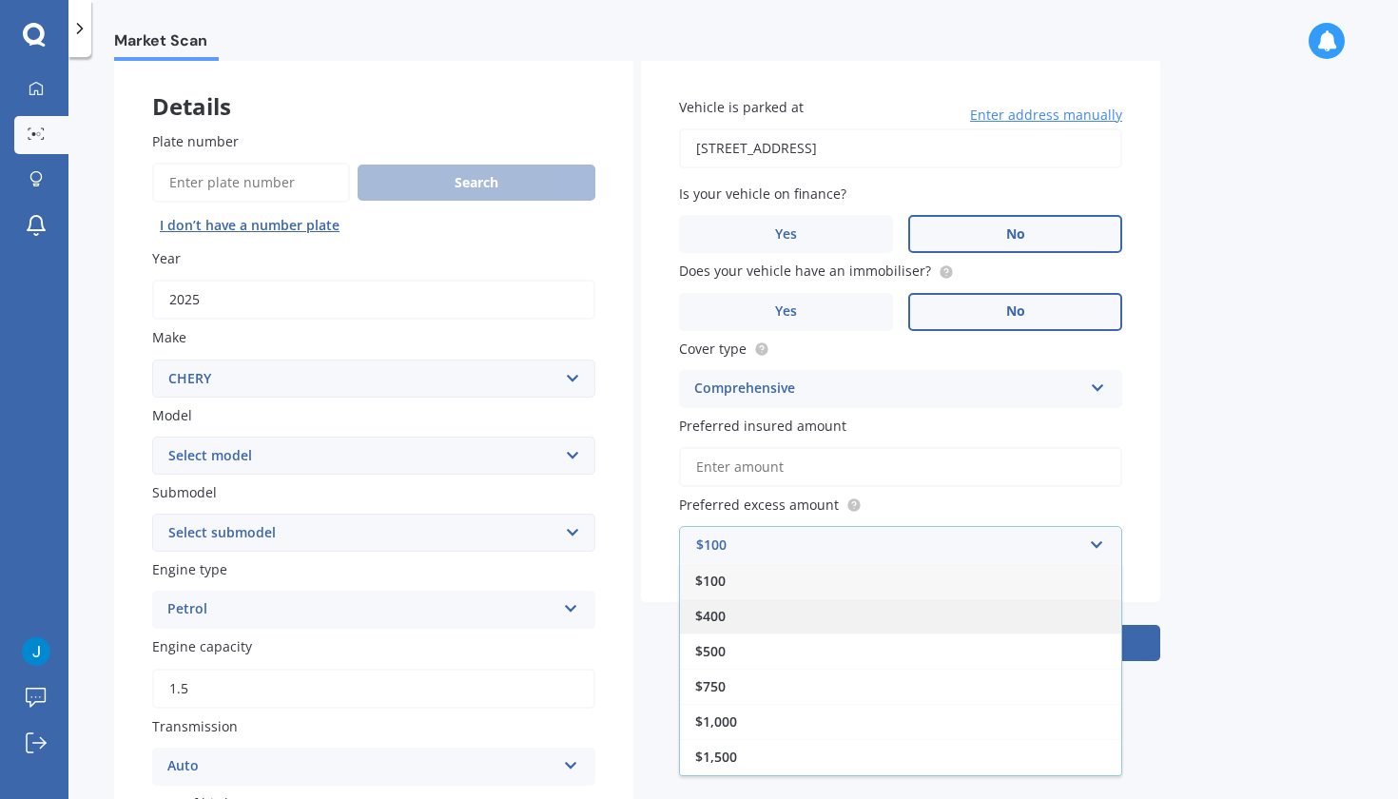
click at [943, 603] on div "$400" at bounding box center [900, 615] width 441 height 35
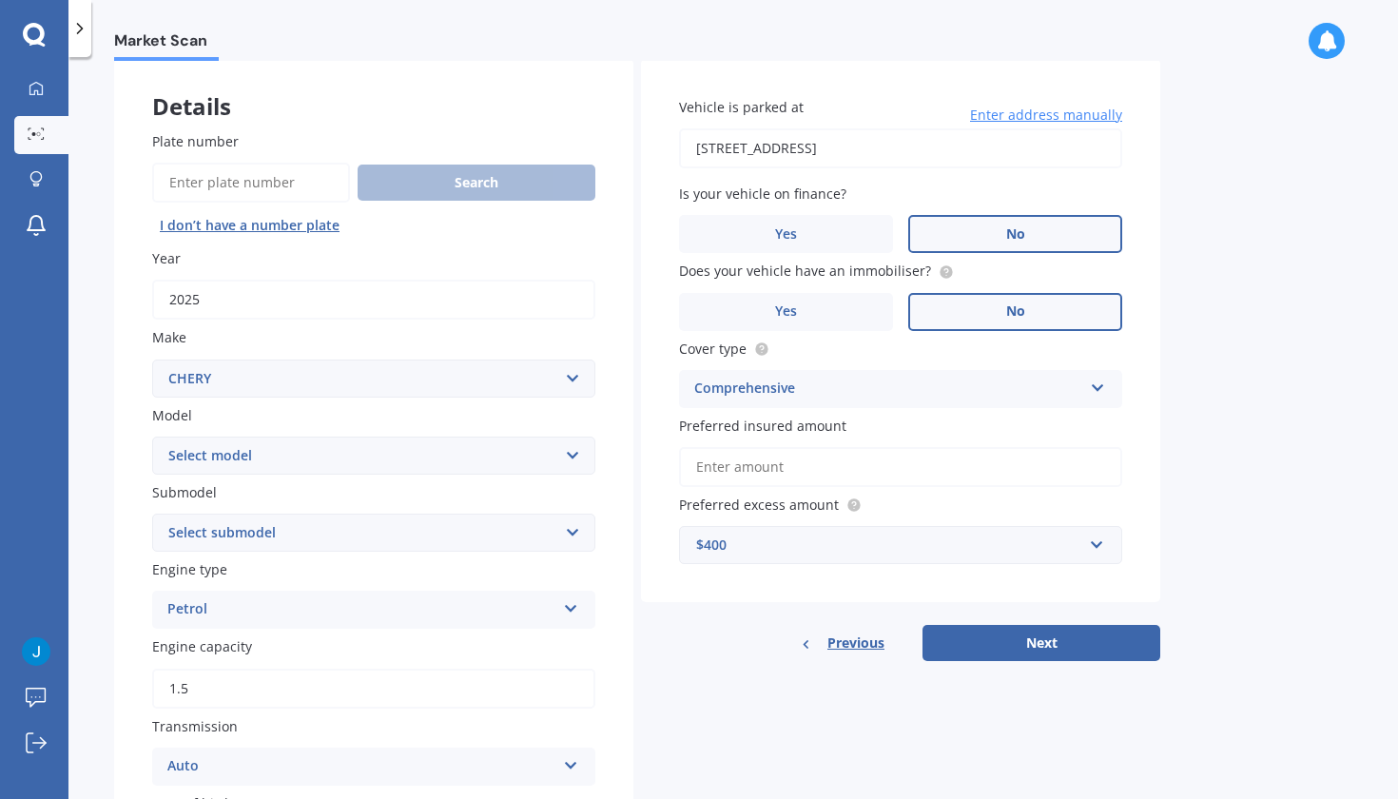
click at [918, 469] on input "Preferred insured amount" at bounding box center [900, 467] width 443 height 40
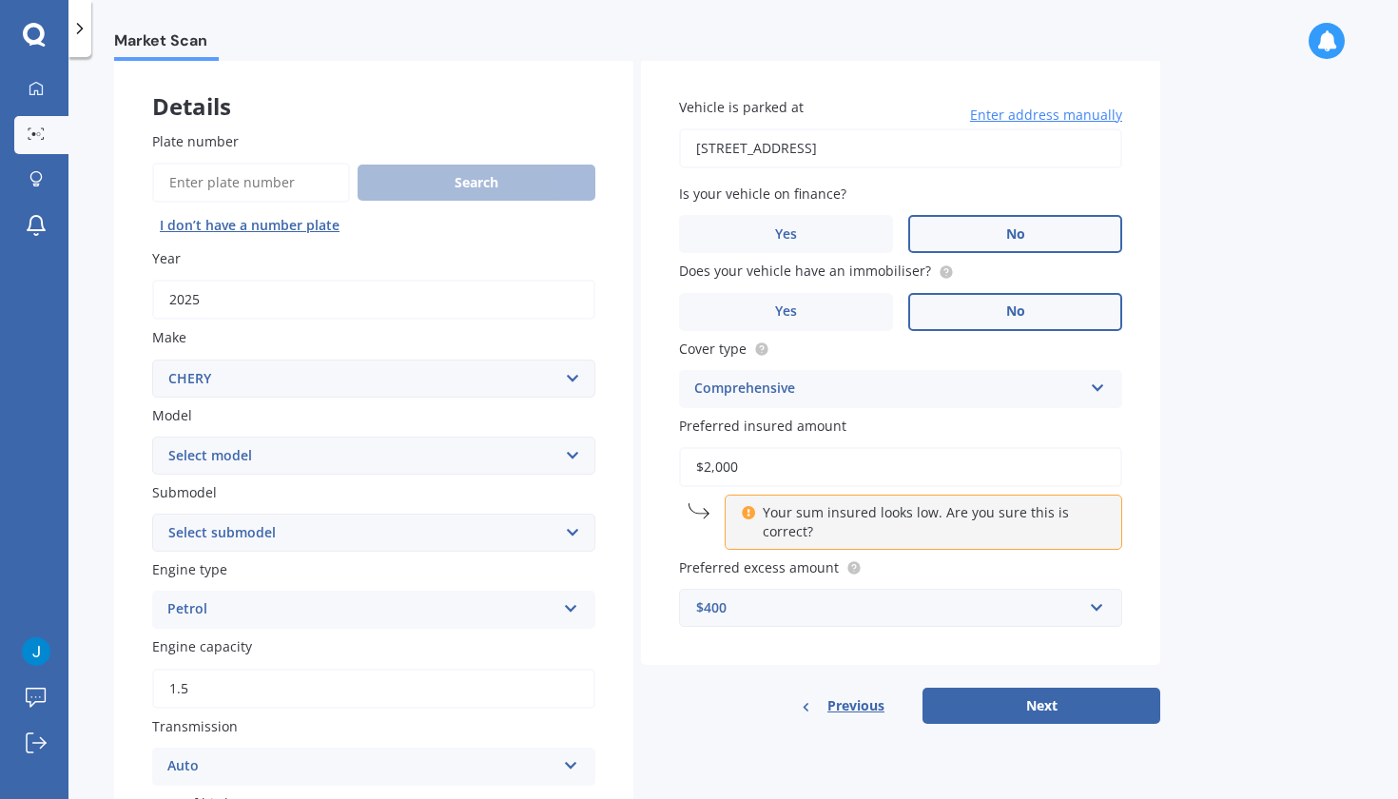
type input "$20,000"
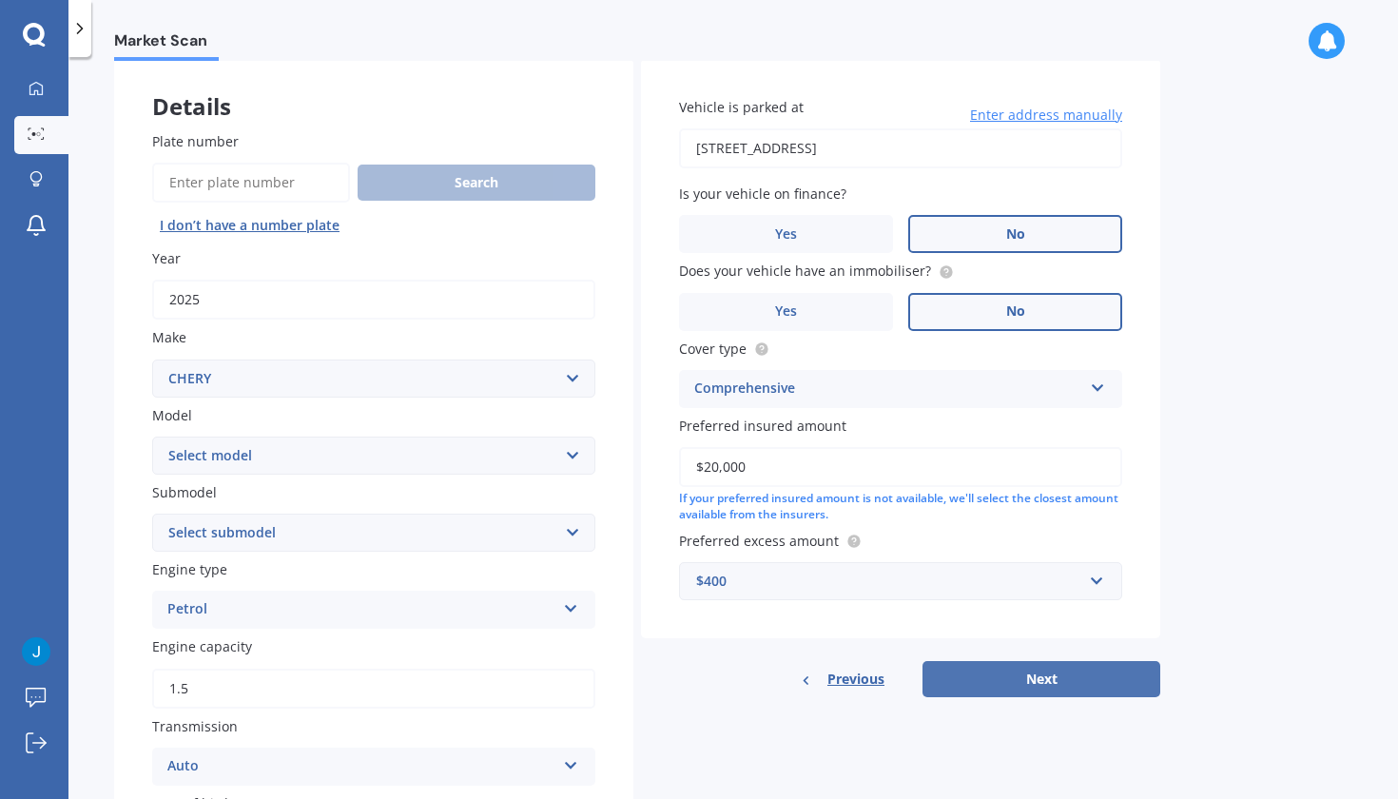
click at [1010, 672] on button "Next" at bounding box center [1042, 679] width 238 height 36
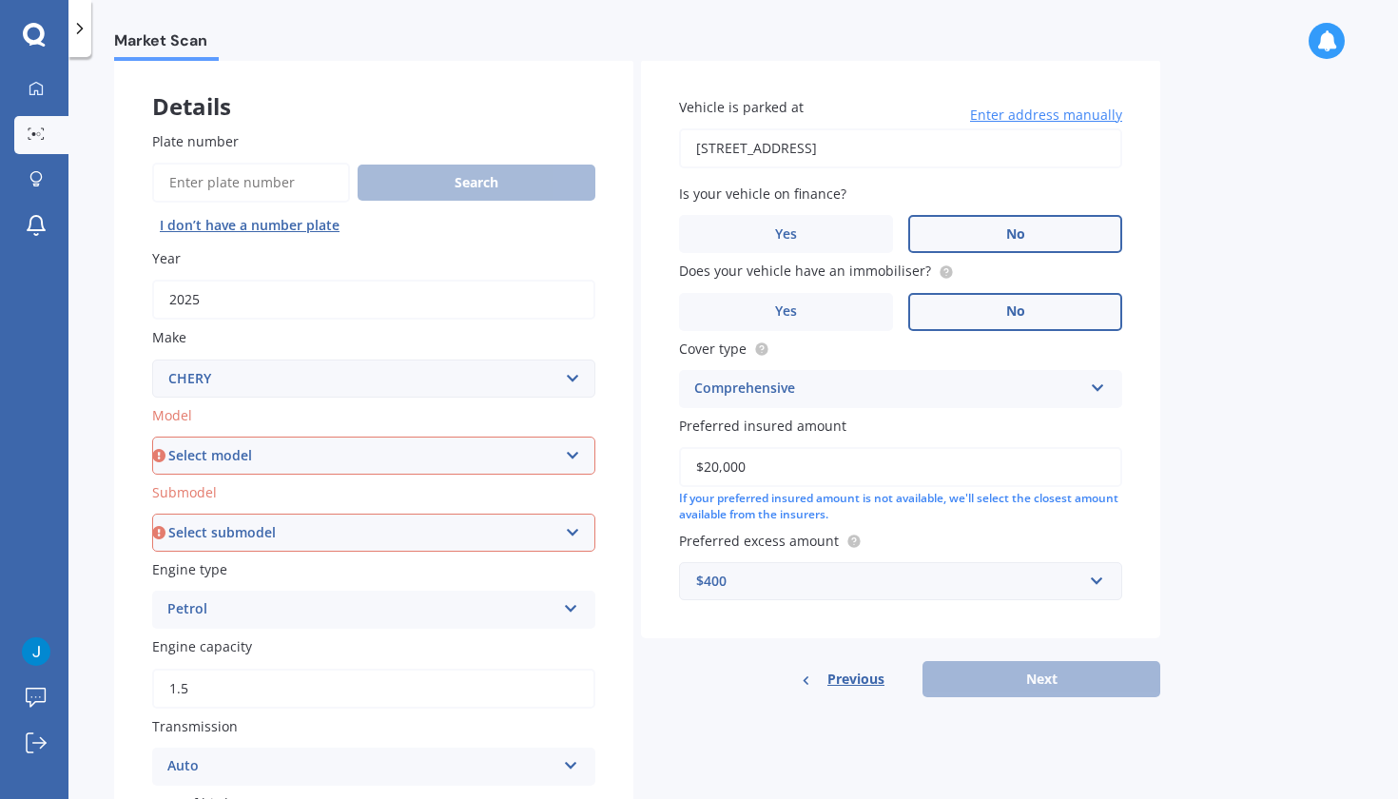
click at [562, 447] on select "Select model J1 J11 J3" at bounding box center [373, 456] width 443 height 38
select select "J1"
click at [482, 517] on select "Select submodel" at bounding box center [373, 533] width 443 height 38
click at [1078, 672] on div "Previous Next" at bounding box center [900, 679] width 519 height 36
click at [575, 525] on select "Select submodel (All)" at bounding box center [373, 533] width 443 height 38
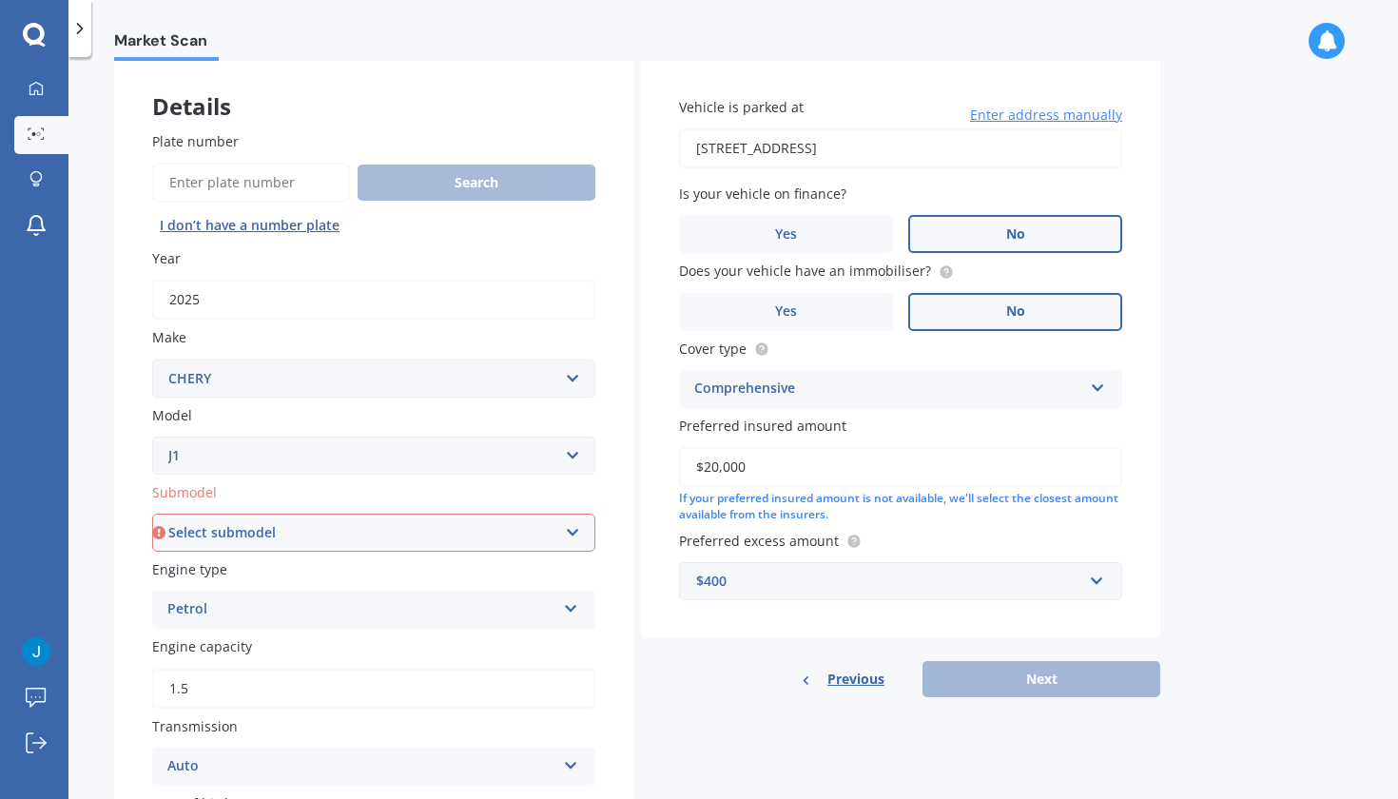
select select "(ALL)"
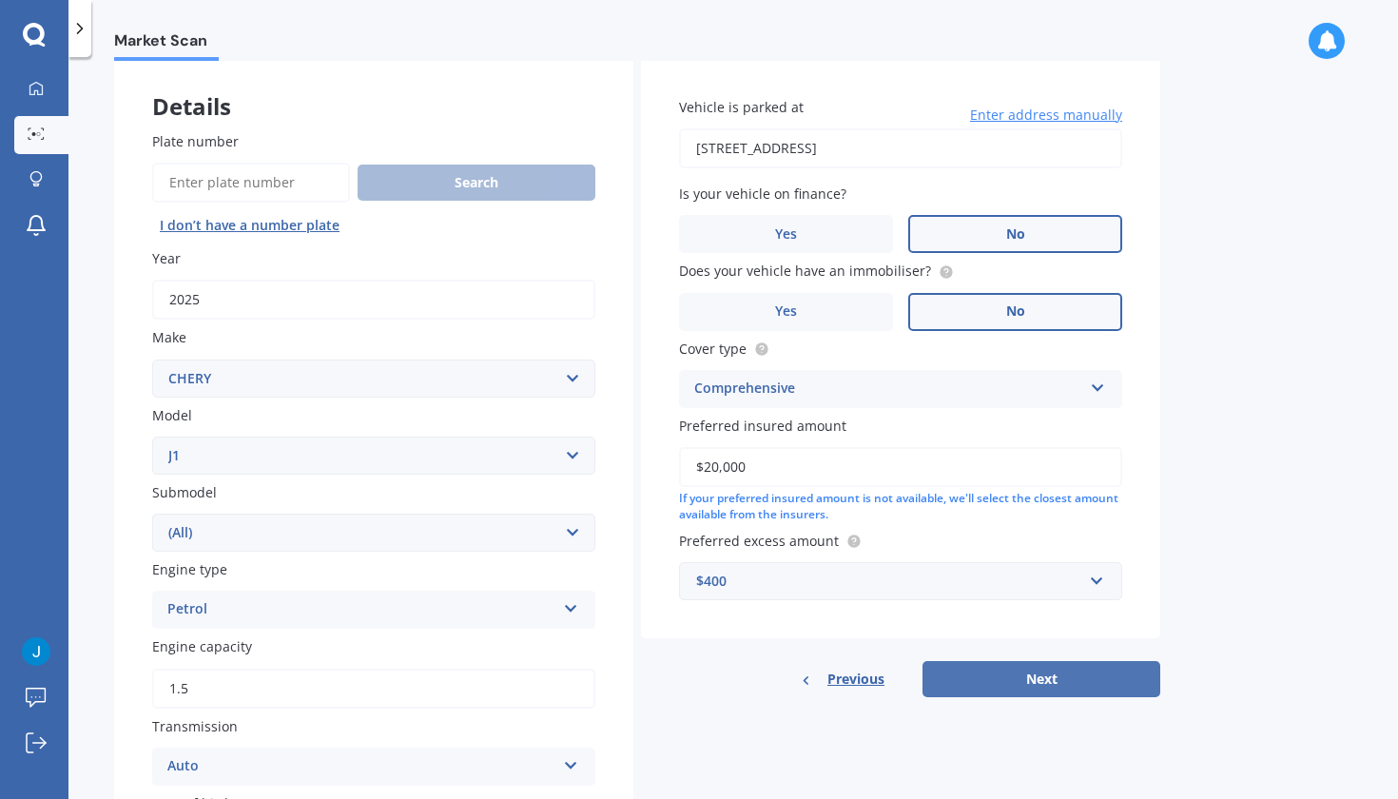
click at [1056, 675] on button "Next" at bounding box center [1042, 679] width 238 height 36
select select "18"
select select "07"
select select "2000"
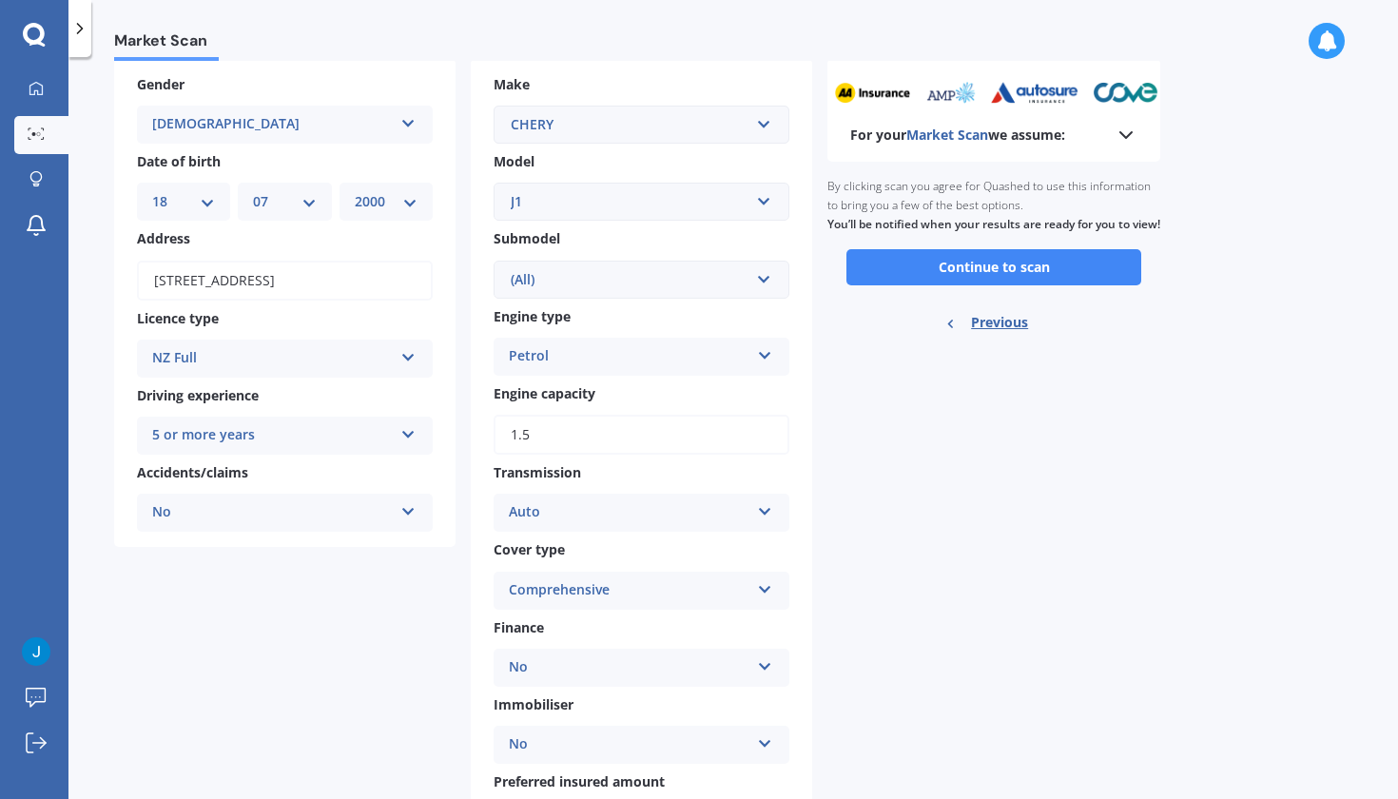
scroll to position [0, 0]
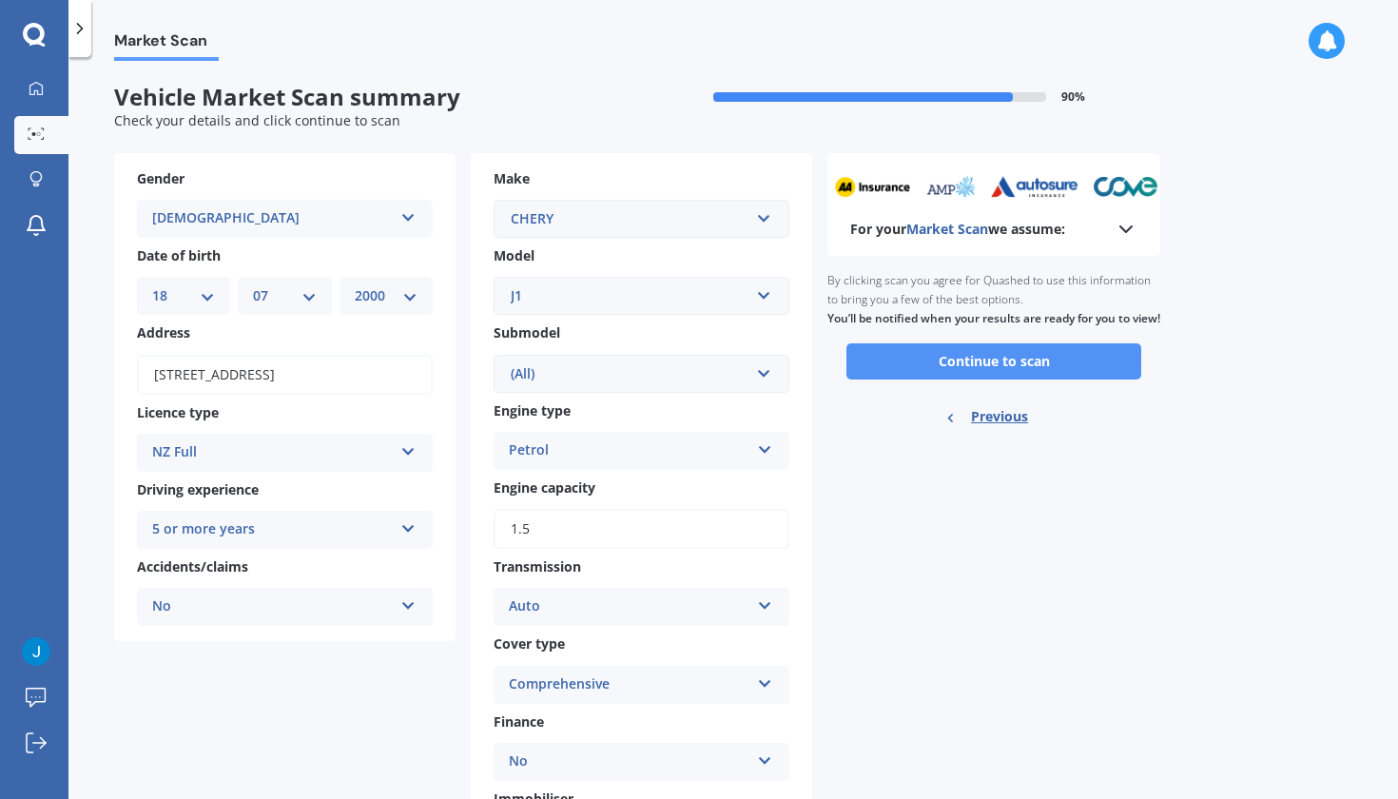
click at [960, 380] on button "Continue to scan" at bounding box center [994, 361] width 295 height 36
